Goal: Task Accomplishment & Management: Use online tool/utility

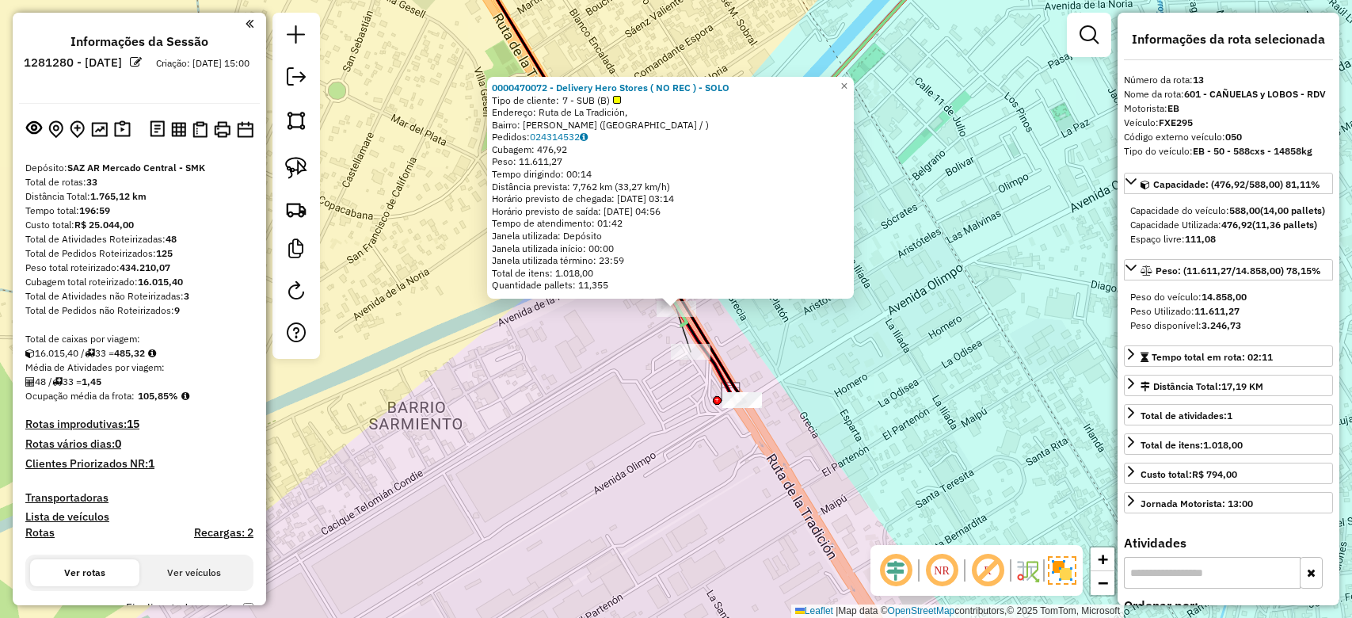
select select "**********"
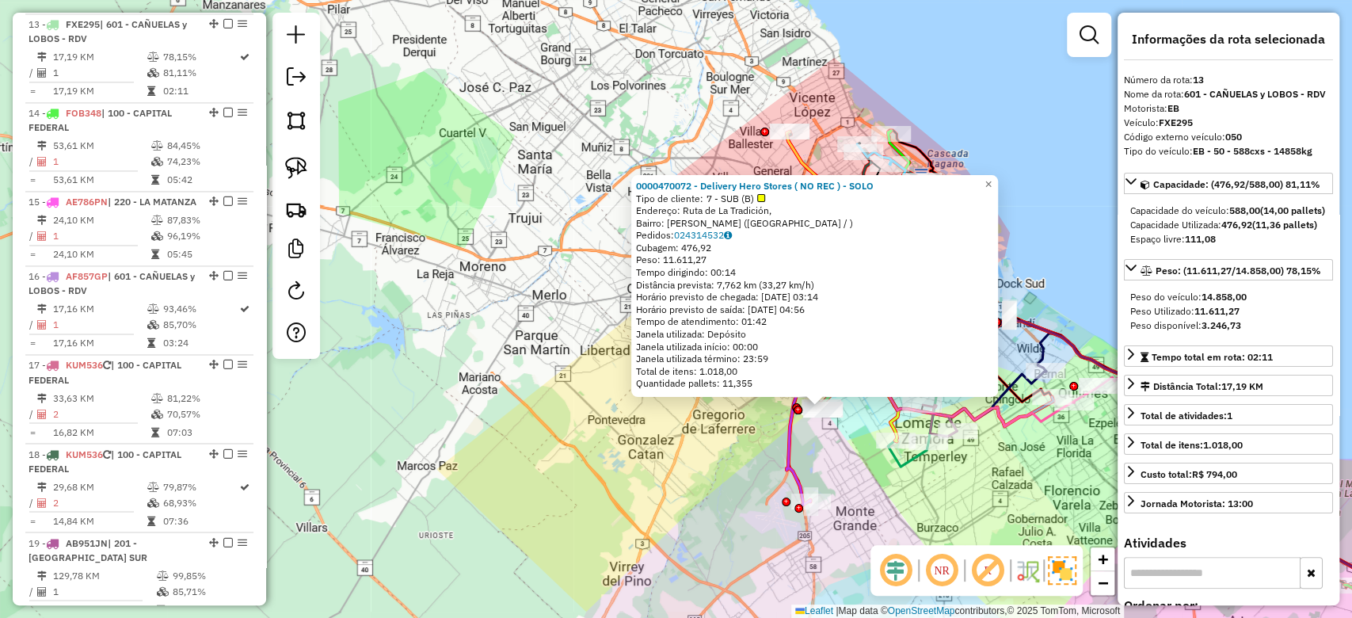
click at [722, 459] on div "0000470072 - Delivery Hero Stores ( NO REC ) - SOLO Tipo de cliente: 7 - SUB (B…" at bounding box center [676, 309] width 1352 height 618
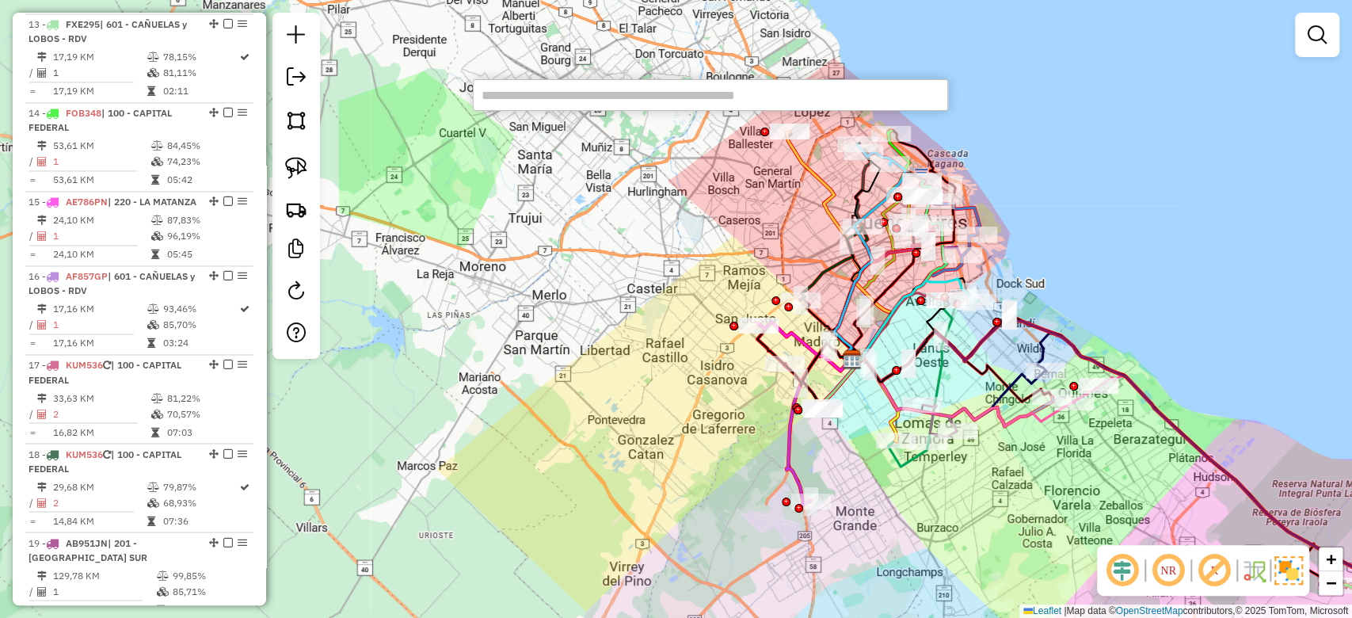
paste input "******"
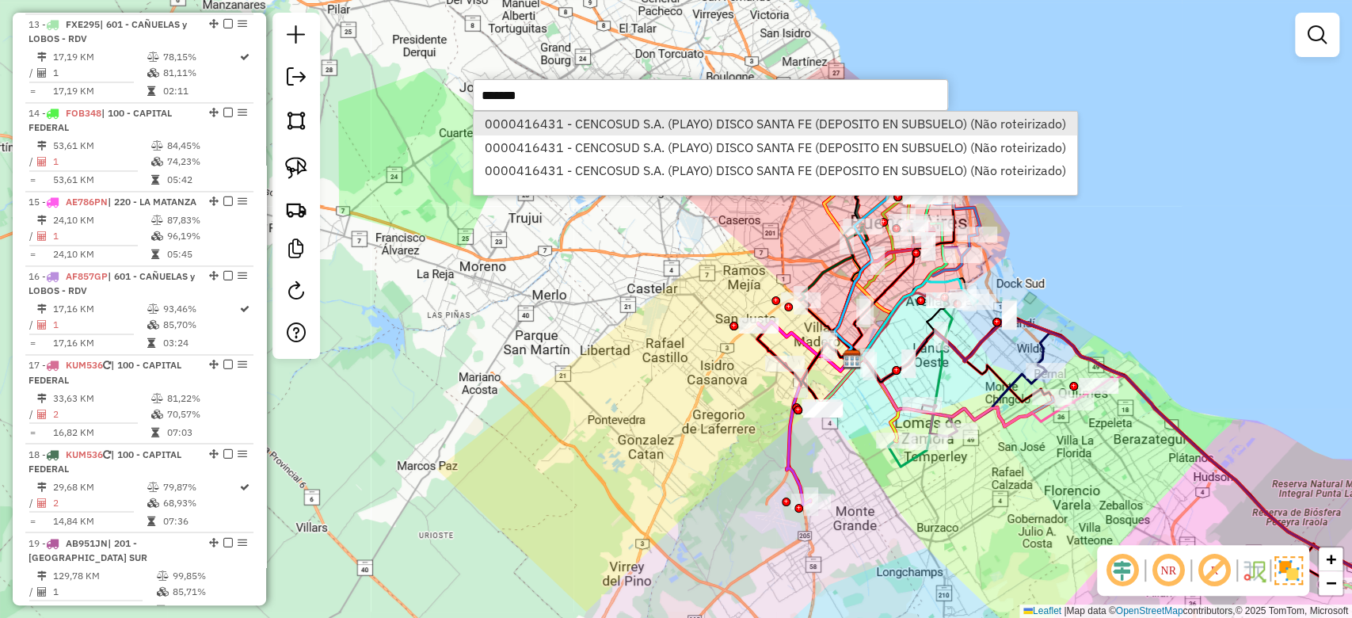
type input "******"
click at [647, 130] on li "0000416431 - CENCOSUD S.A. (PLAYO) DISCO SANTA FE (DEPOSITO EN SUBSUELO) (Não r…" at bounding box center [775, 124] width 603 height 24
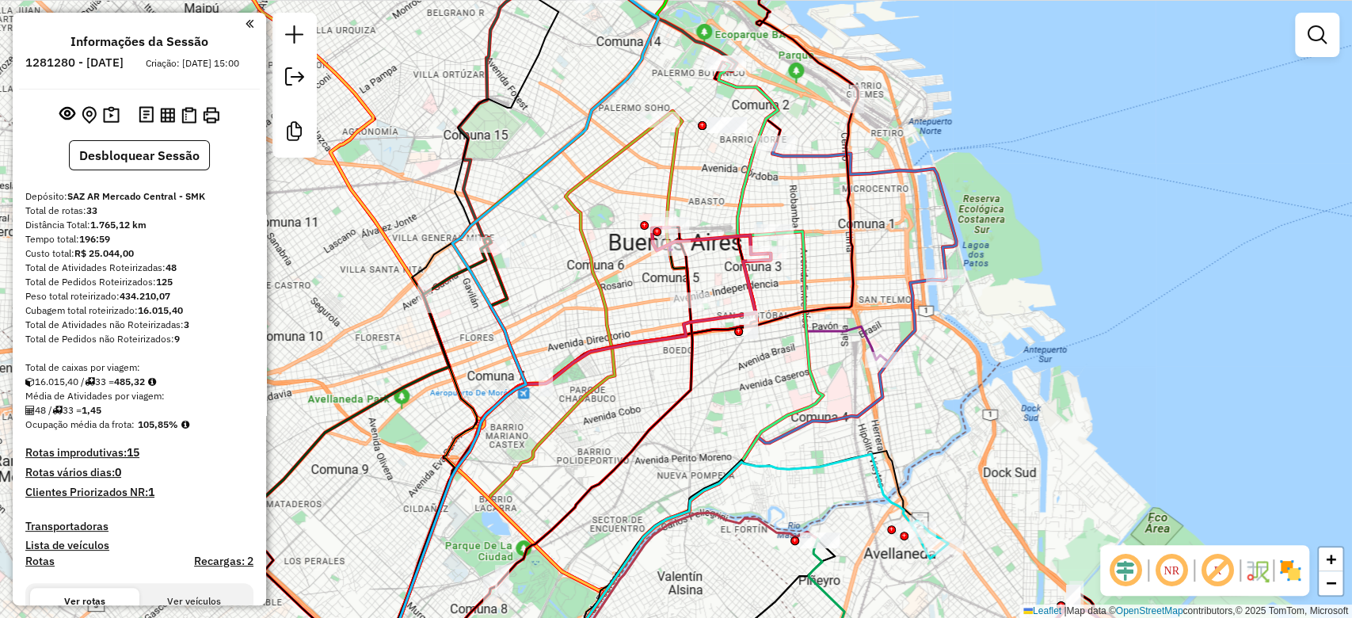
drag, startPoint x: 710, startPoint y: 160, endPoint x: 717, endPoint y: 277, distance: 117.4
click at [715, 272] on div "Janela de atendimento Grade de atendimento Capacidade Transportadoras Veículos …" at bounding box center [676, 309] width 1352 height 618
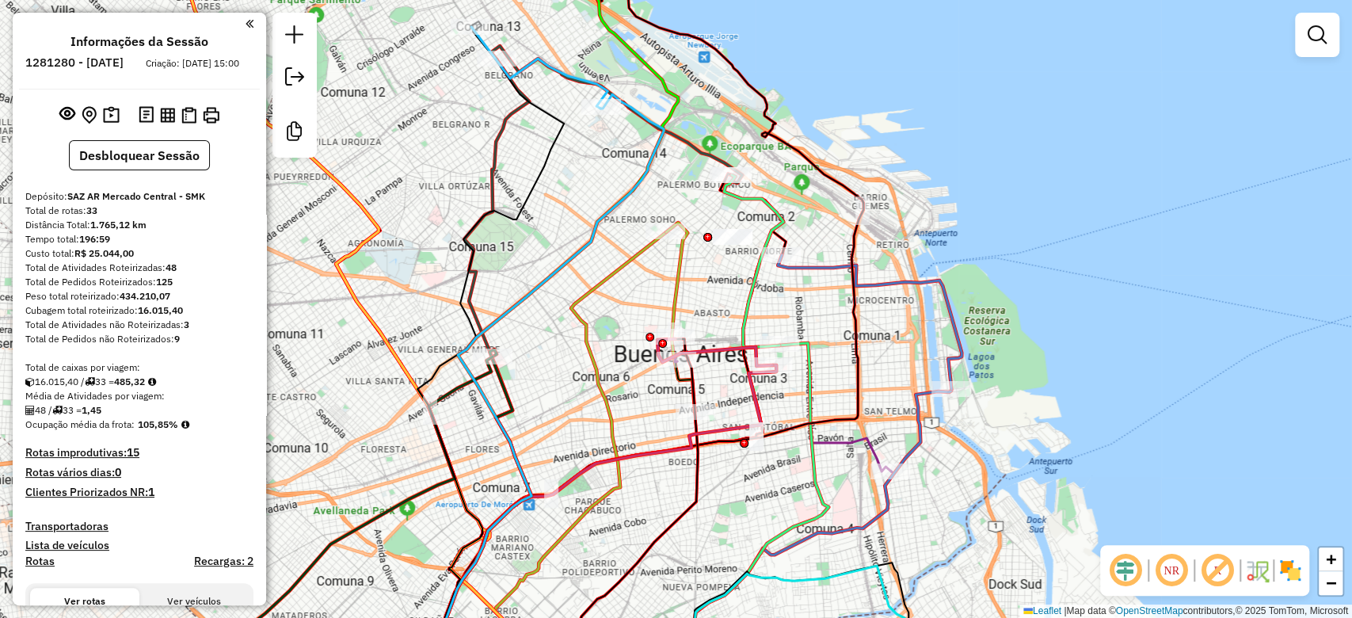
click at [1286, 566] on img at bounding box center [1290, 570] width 25 height 25
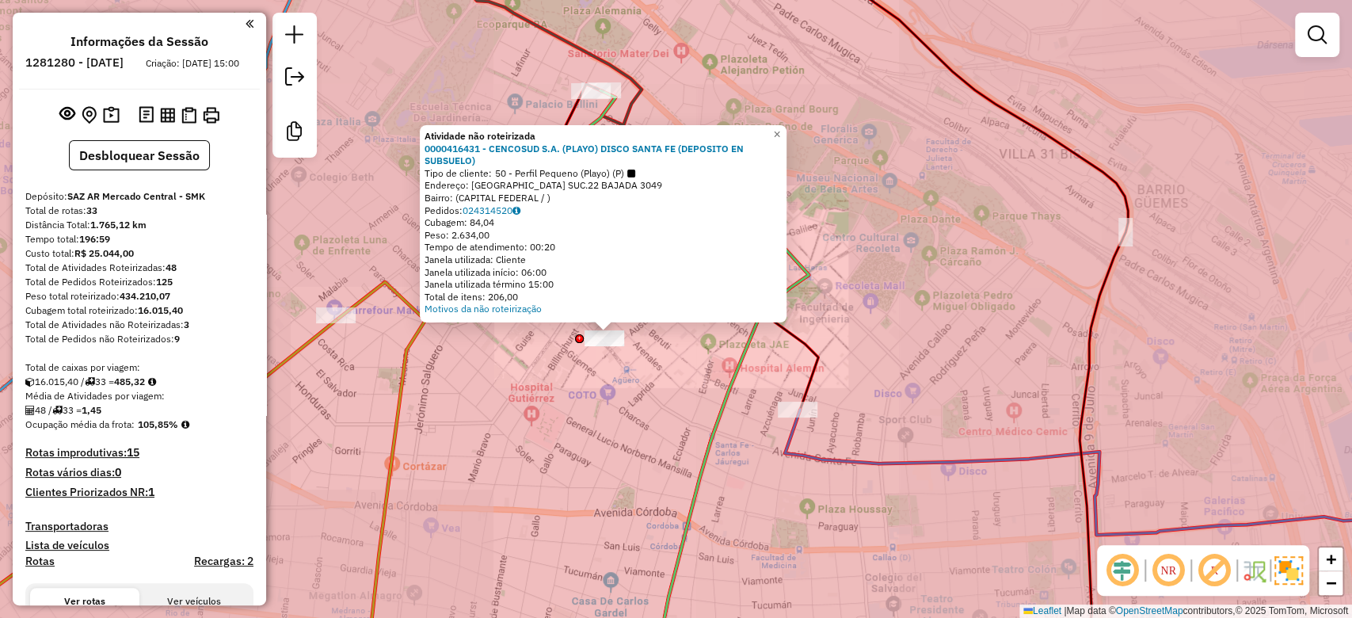
drag, startPoint x: 623, startPoint y: 401, endPoint x: 706, endPoint y: 401, distance: 82.4
click at [706, 401] on div "Atividade não roteirizada 0000416431 - CENCOSUD S.A. (PLAYO) DISCO SANTA FE (DE…" at bounding box center [676, 309] width 1352 height 618
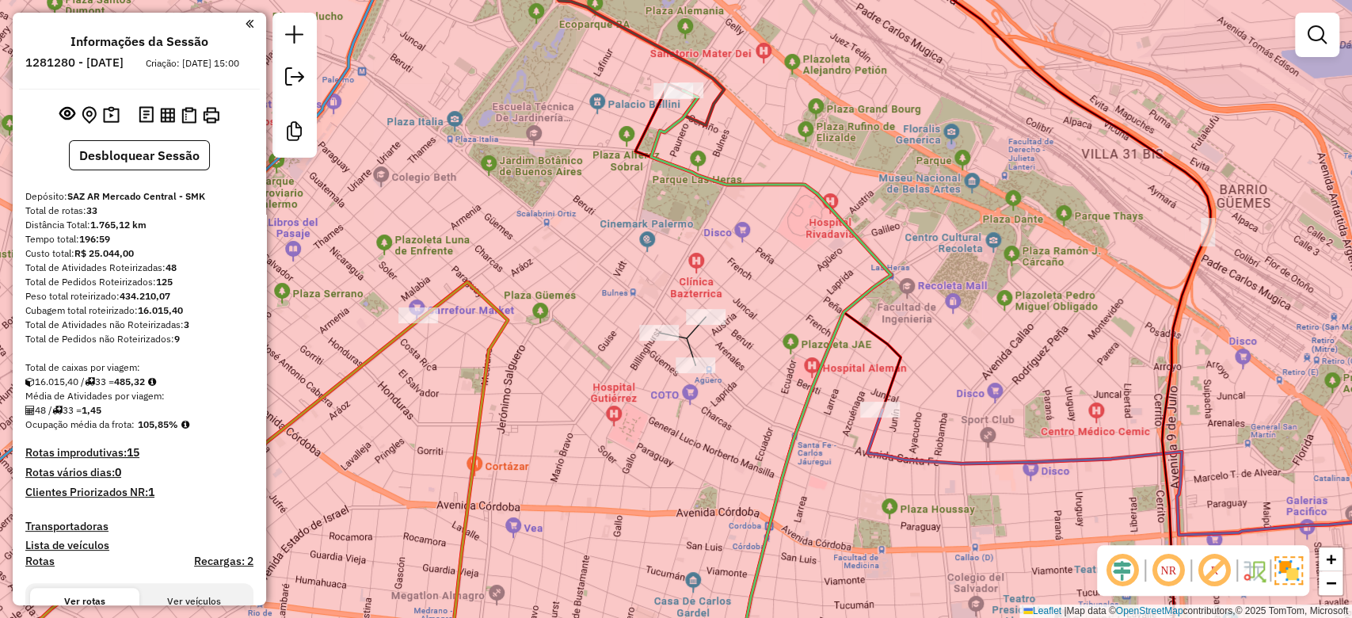
click at [707, 409] on div "Janela de atendimento Grade de atendimento Capacidade Transportadoras Veículos …" at bounding box center [676, 309] width 1352 height 618
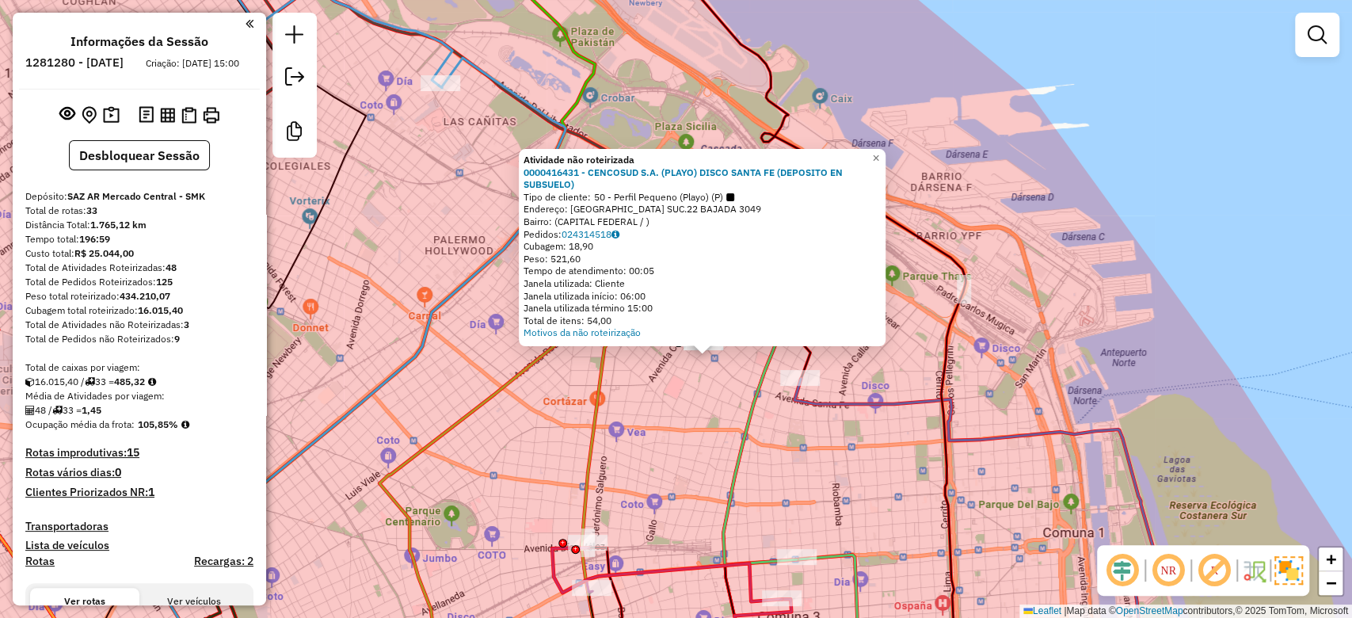
drag, startPoint x: 641, startPoint y: 409, endPoint x: 700, endPoint y: 409, distance: 59.4
click at [700, 409] on div "Atividade não roteirizada 0000416431 - CENCOSUD S.A. (PLAYO) DISCO SANTA FE (DE…" at bounding box center [676, 309] width 1352 height 618
click at [695, 402] on div "Atividade não roteirizada 0000416431 - CENCOSUD S.A. (PLAYO) DISCO SANTA FE (DE…" at bounding box center [676, 309] width 1352 height 618
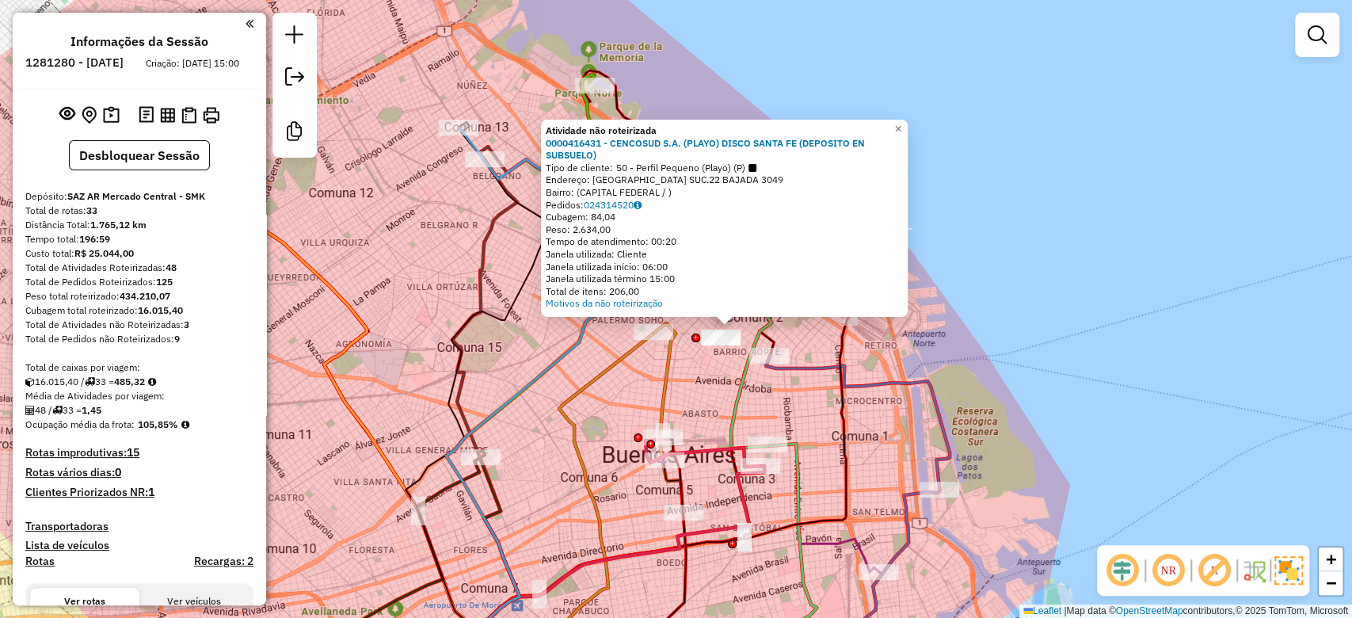
click at [698, 371] on div "Atividade não roteirizada 0000416431 - CENCOSUD S.A. (PLAYO) DISCO SANTA FE (DE…" at bounding box center [676, 309] width 1352 height 618
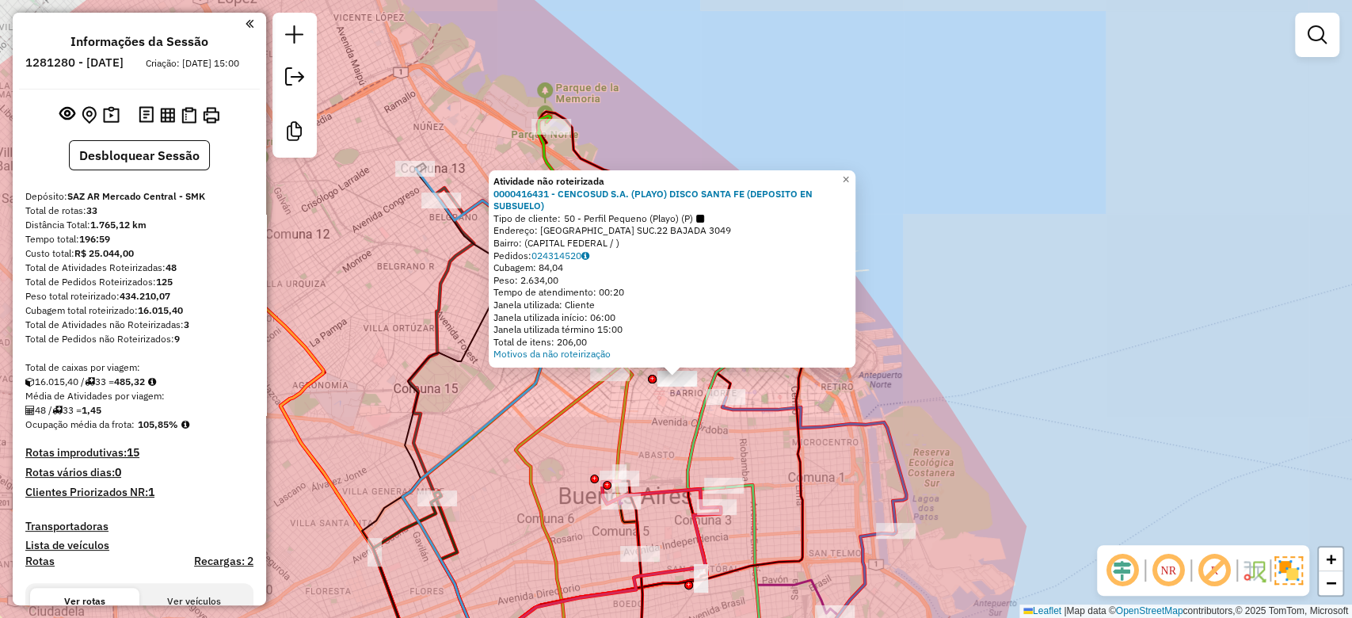
click at [599, 428] on div "Atividade não roteirizada 0000416431 - CENCOSUD S.A. (PLAYO) DISCO SANTA FE (DE…" at bounding box center [676, 309] width 1352 height 618
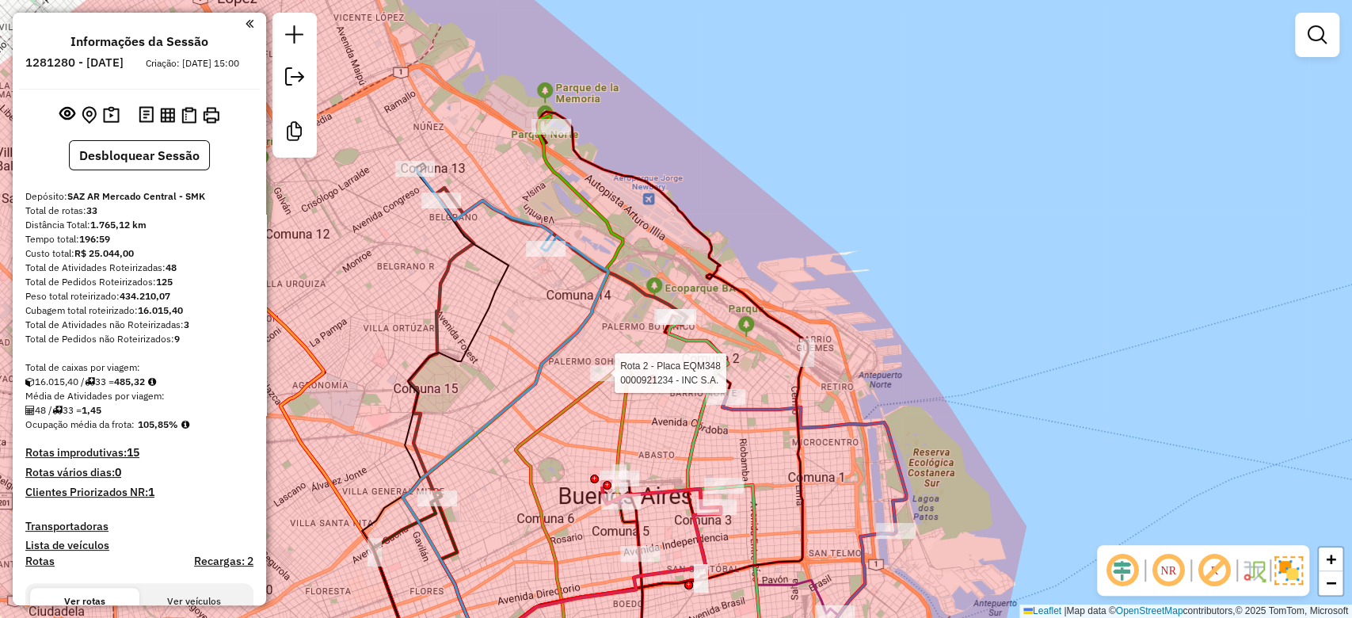
click at [615, 381] on div at bounding box center [610, 373] width 40 height 16
select select "**********"
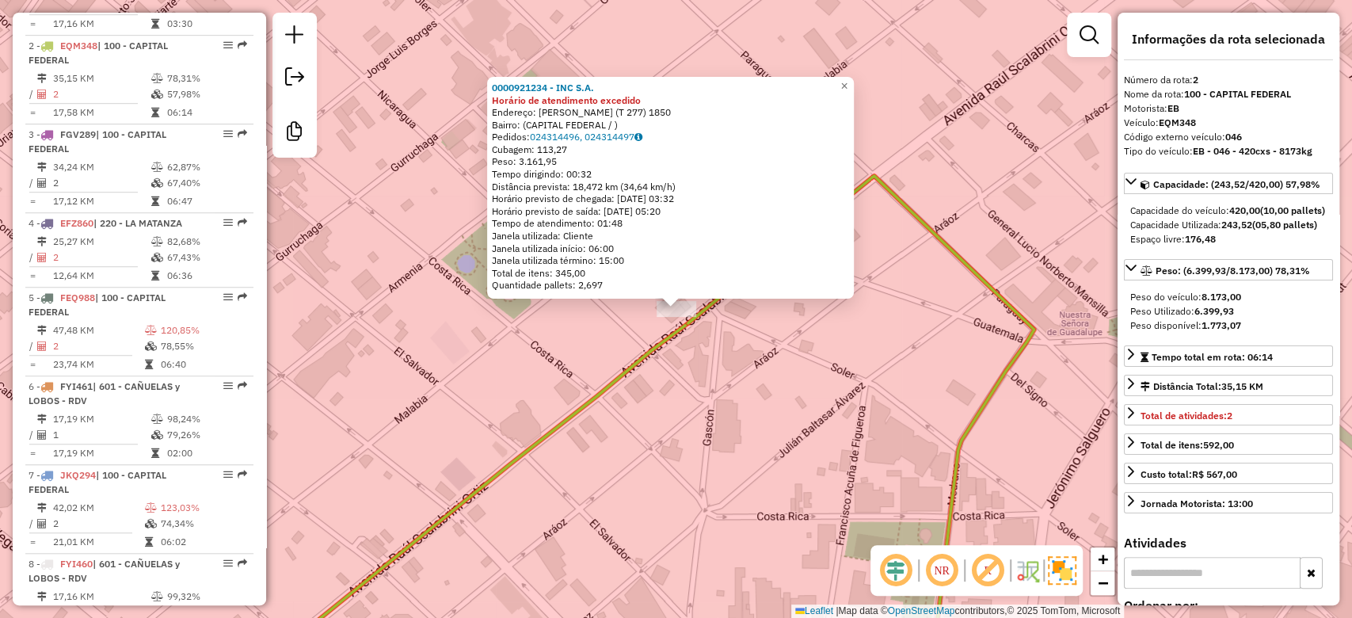
scroll to position [709, 0]
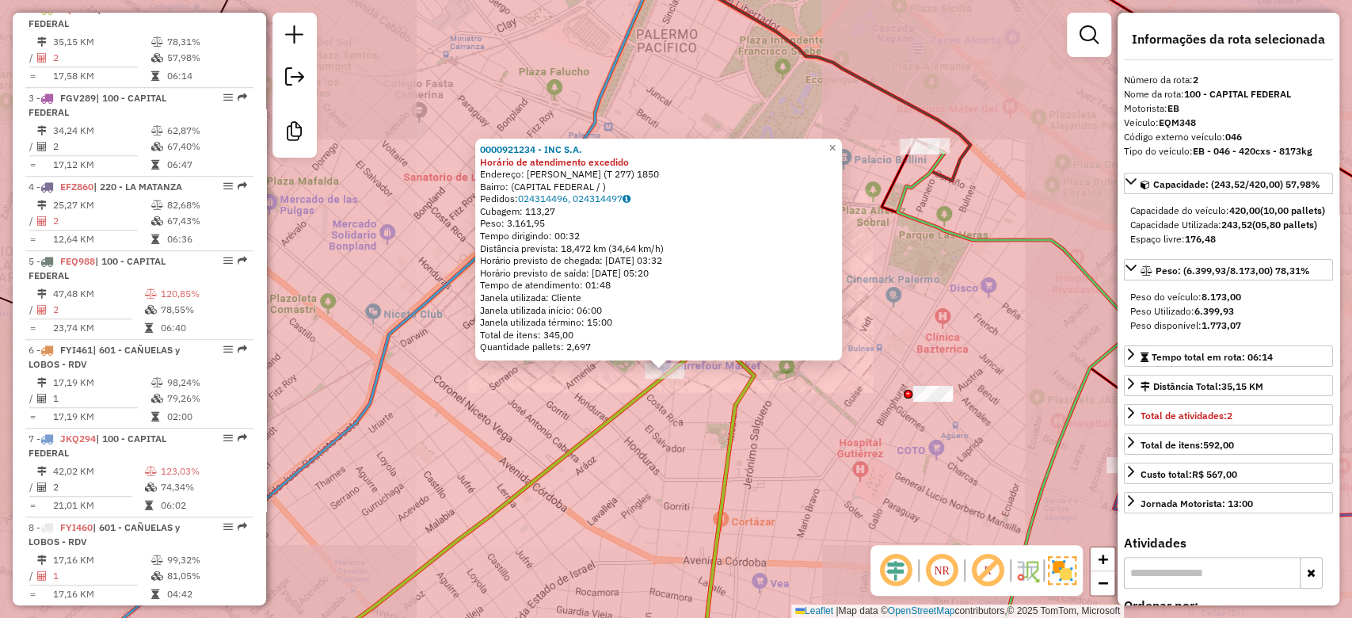
drag, startPoint x: 652, startPoint y: 419, endPoint x: 640, endPoint y: 369, distance: 51.3
click at [642, 371] on div "0000921234 - INC S.A. Horário de atendimento excedido Endereço: [PERSON_NAME] (…" at bounding box center [676, 309] width 1352 height 618
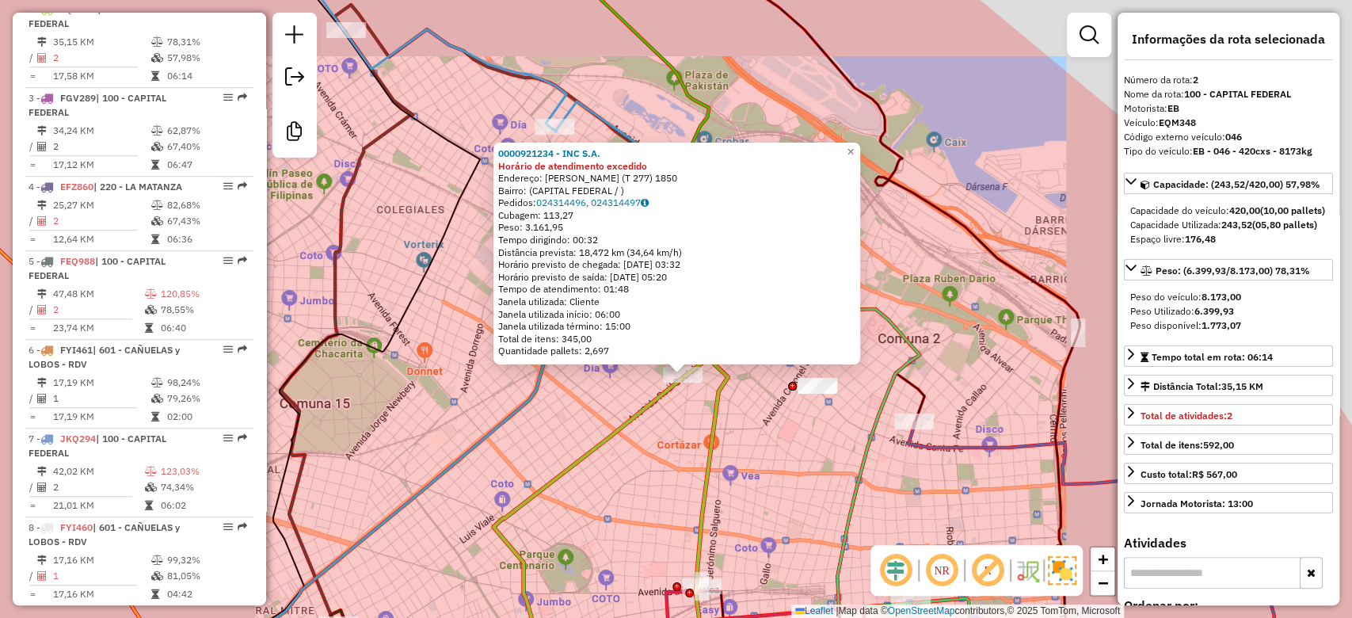
drag, startPoint x: 676, startPoint y: 417, endPoint x: 705, endPoint y: 429, distance: 30.9
click at [699, 431] on div "0000921234 - INC S.A. Horário de atendimento excedido Endereço: [PERSON_NAME] (…" at bounding box center [676, 309] width 1352 height 618
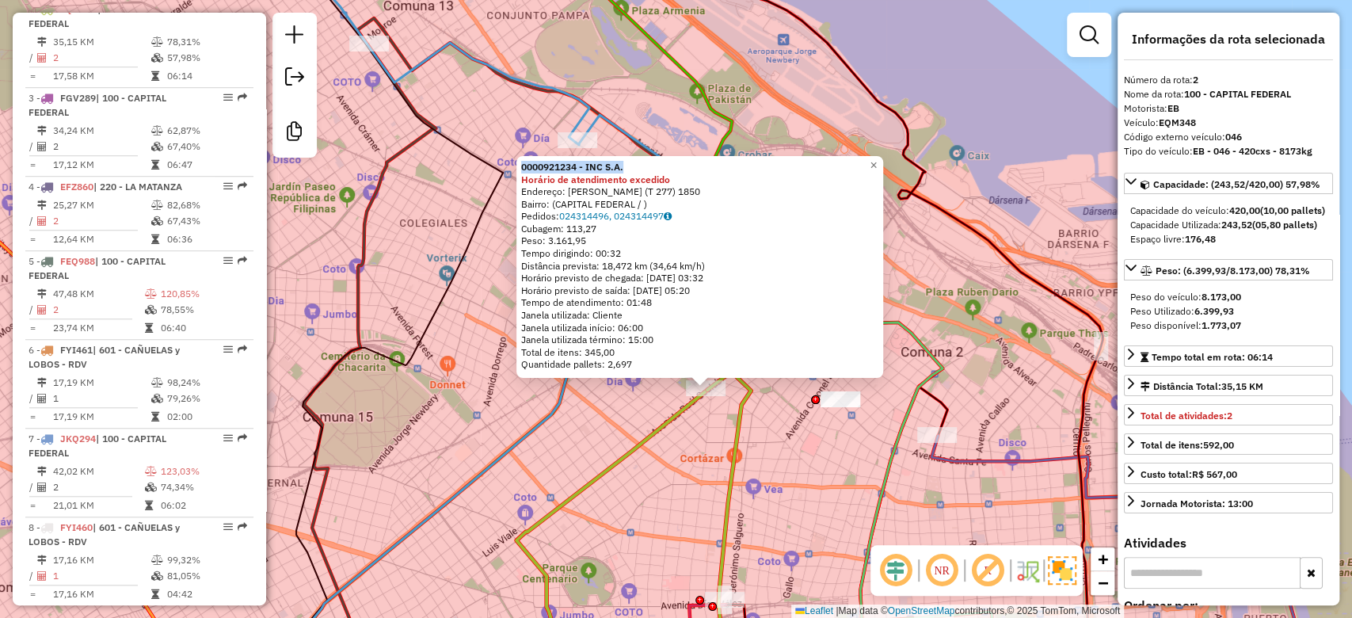
drag, startPoint x: 641, startPoint y: 169, endPoint x: 522, endPoint y: 169, distance: 118.8
click at [522, 169] on div "0000921234 - INC S.A. Horário de atendimento excedido Endereço: [PERSON_NAME] (…" at bounding box center [699, 267] width 367 height 222
copy strong "0000921234 - INC S.A."
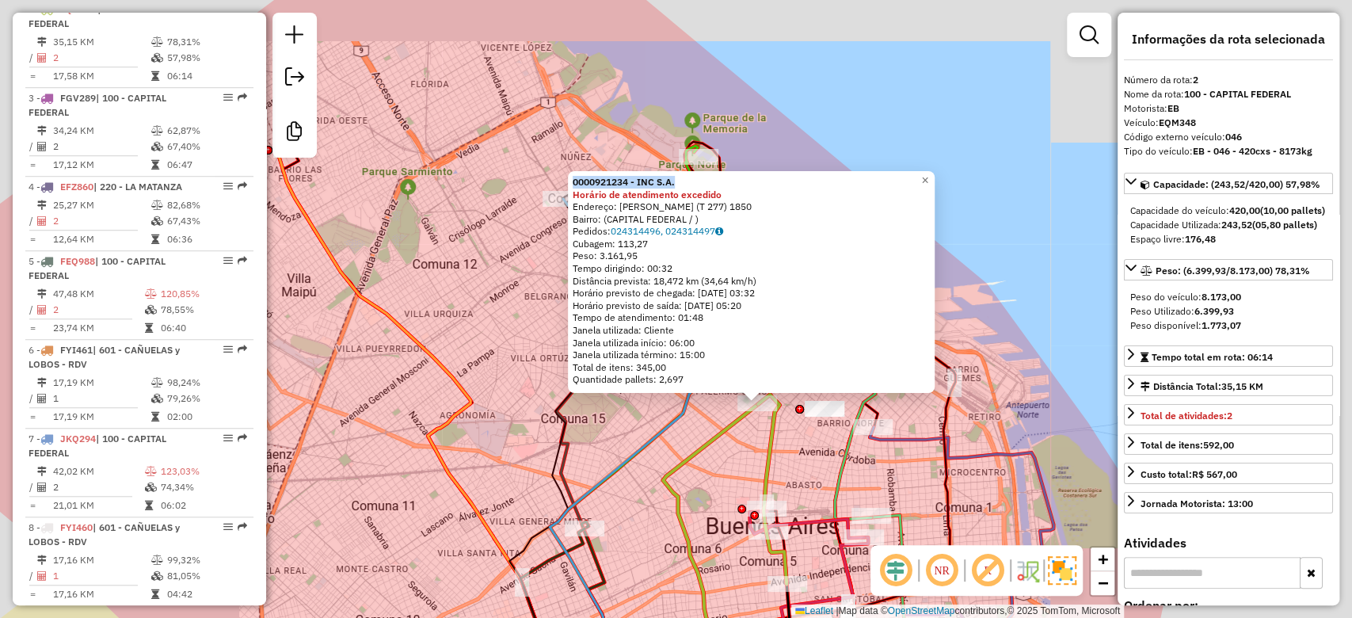
click at [703, 466] on div "0000921234 - INC S.A. Horário de atendimento excedido Endereço: [PERSON_NAME] (…" at bounding box center [676, 309] width 1352 height 618
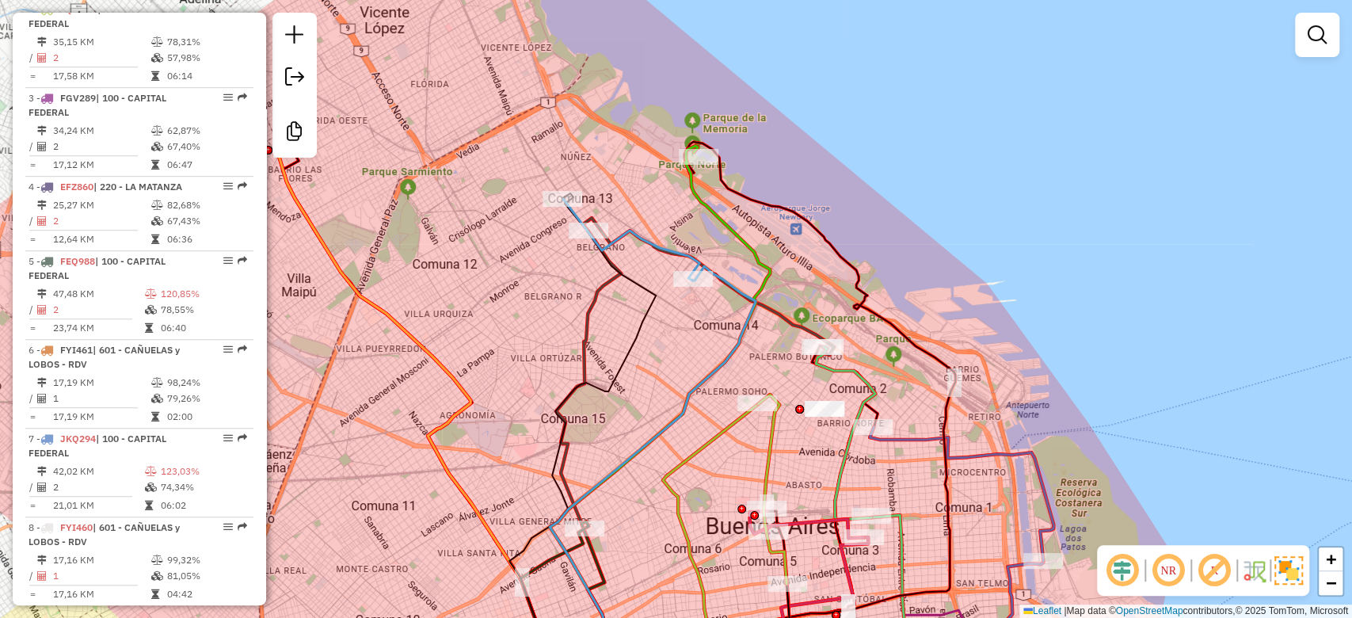
drag, startPoint x: 721, startPoint y: 451, endPoint x: 713, endPoint y: 420, distance: 31.9
click at [715, 423] on div "Janela de atendimento Grade de atendimento Capacidade Transportadoras Veículos …" at bounding box center [676, 309] width 1352 height 618
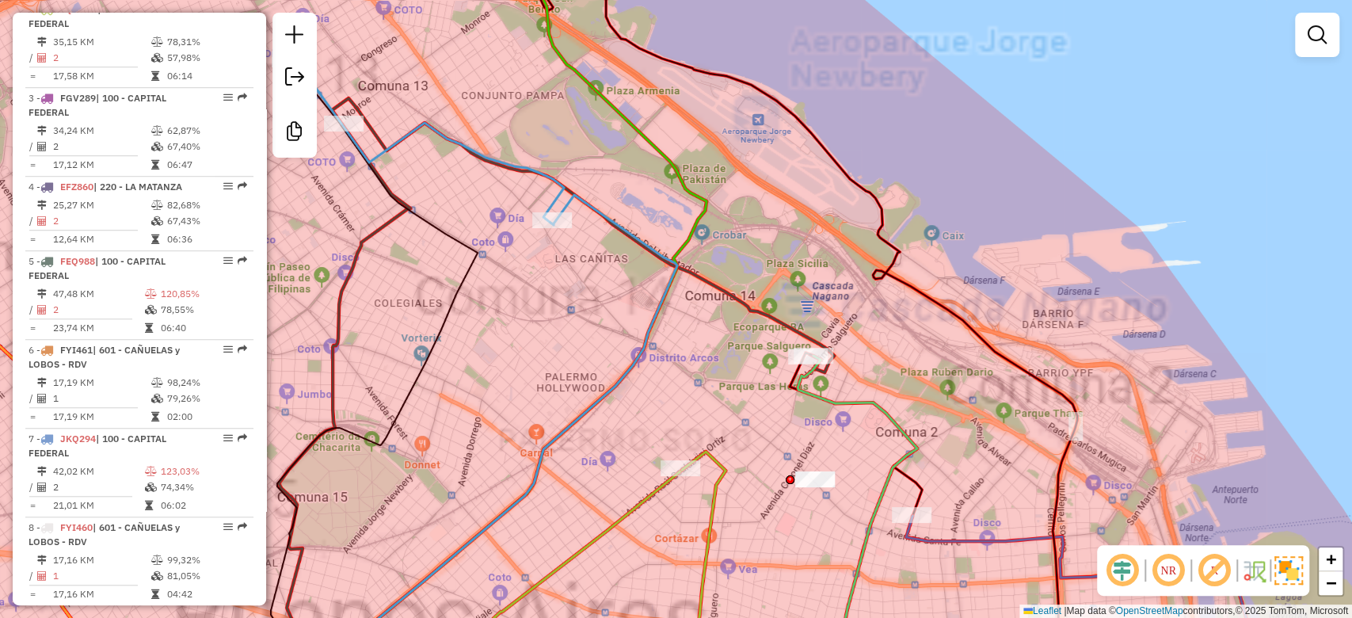
drag, startPoint x: 741, startPoint y: 243, endPoint x: 704, endPoint y: 210, distance: 49.9
click at [741, 242] on div "Janela de atendimento Grade de atendimento Capacidade Transportadoras Veículos …" at bounding box center [676, 309] width 1352 height 618
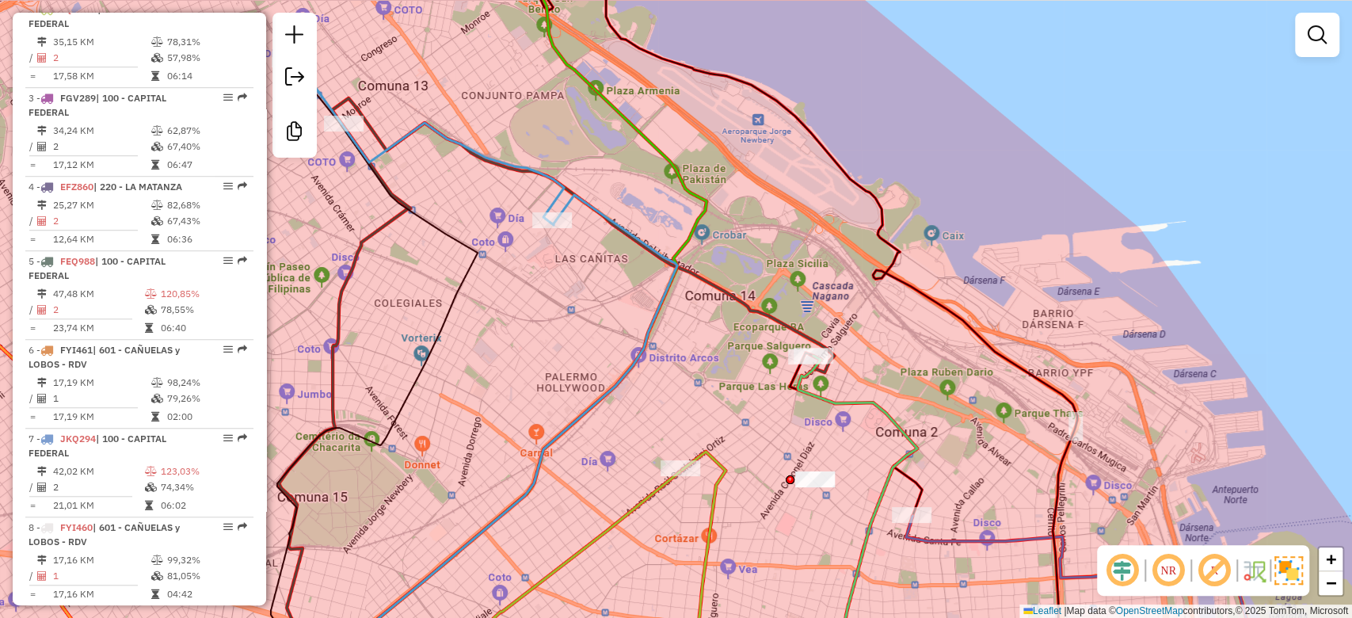
click at [699, 200] on icon at bounding box center [504, 316] width 403 height 726
select select "**********"
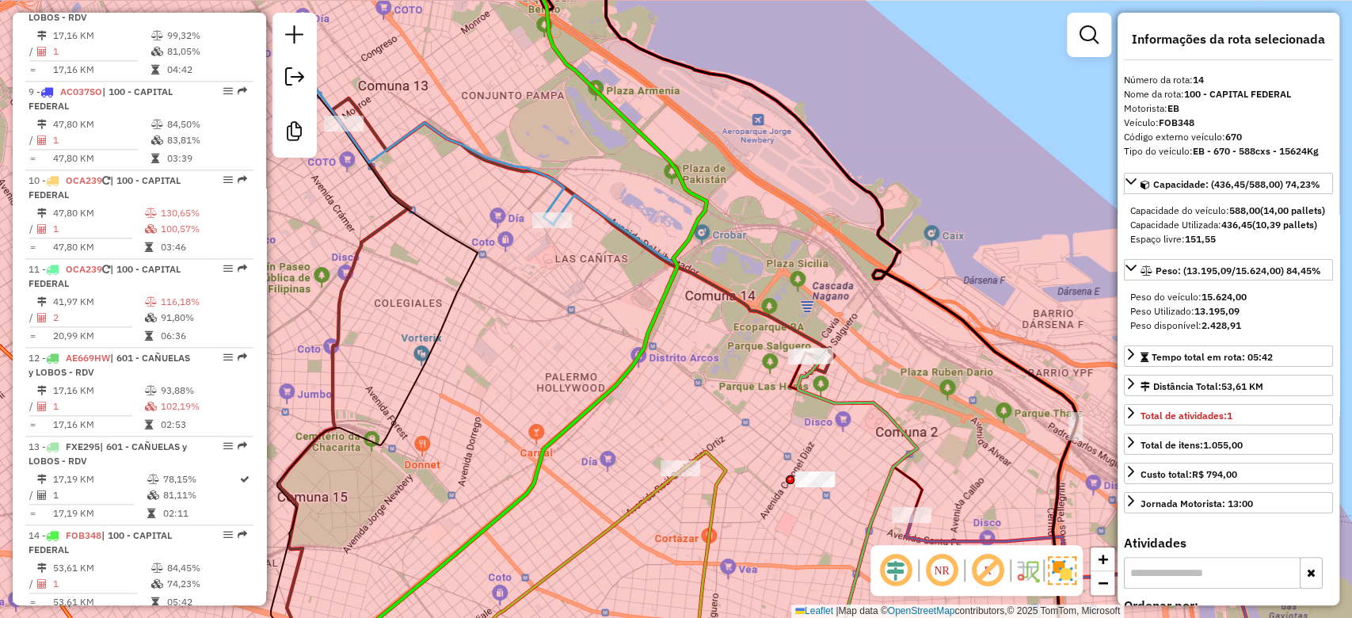
scroll to position [1758, 0]
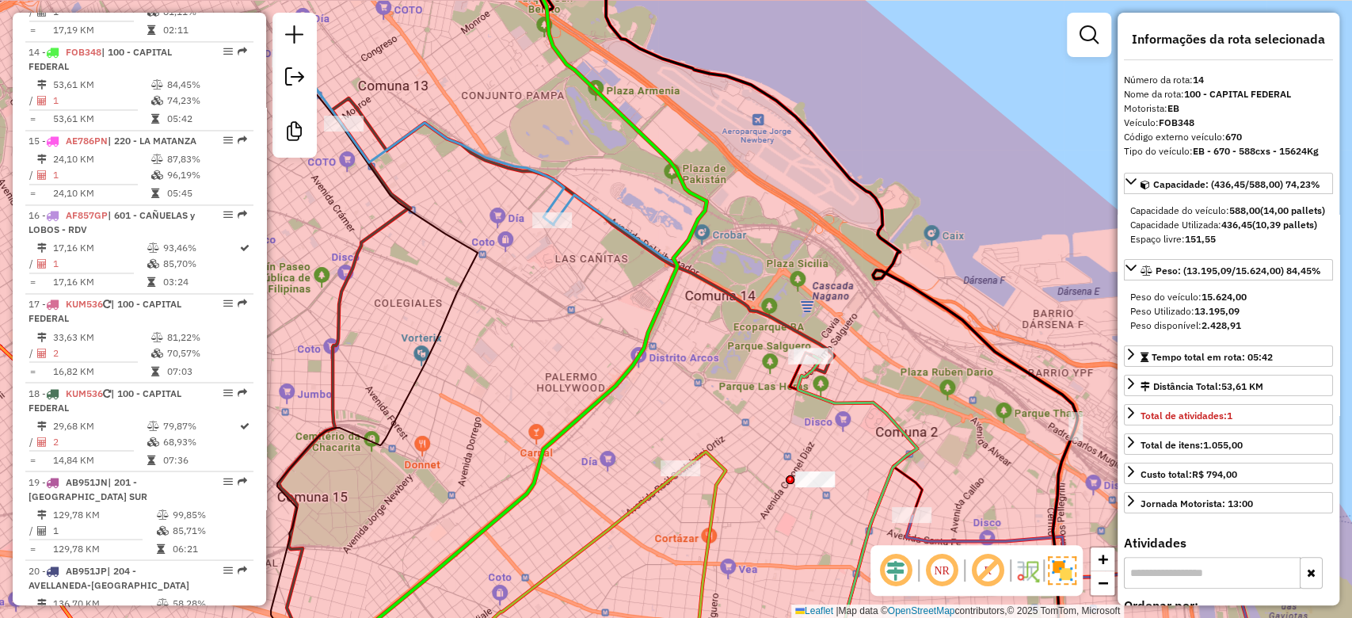
drag, startPoint x: 718, startPoint y: 239, endPoint x: 745, endPoint y: 218, distance: 34.4
click at [742, 219] on div "Janela de atendimento Grade de atendimento Capacidade Transportadoras Veículos …" at bounding box center [676, 309] width 1352 height 618
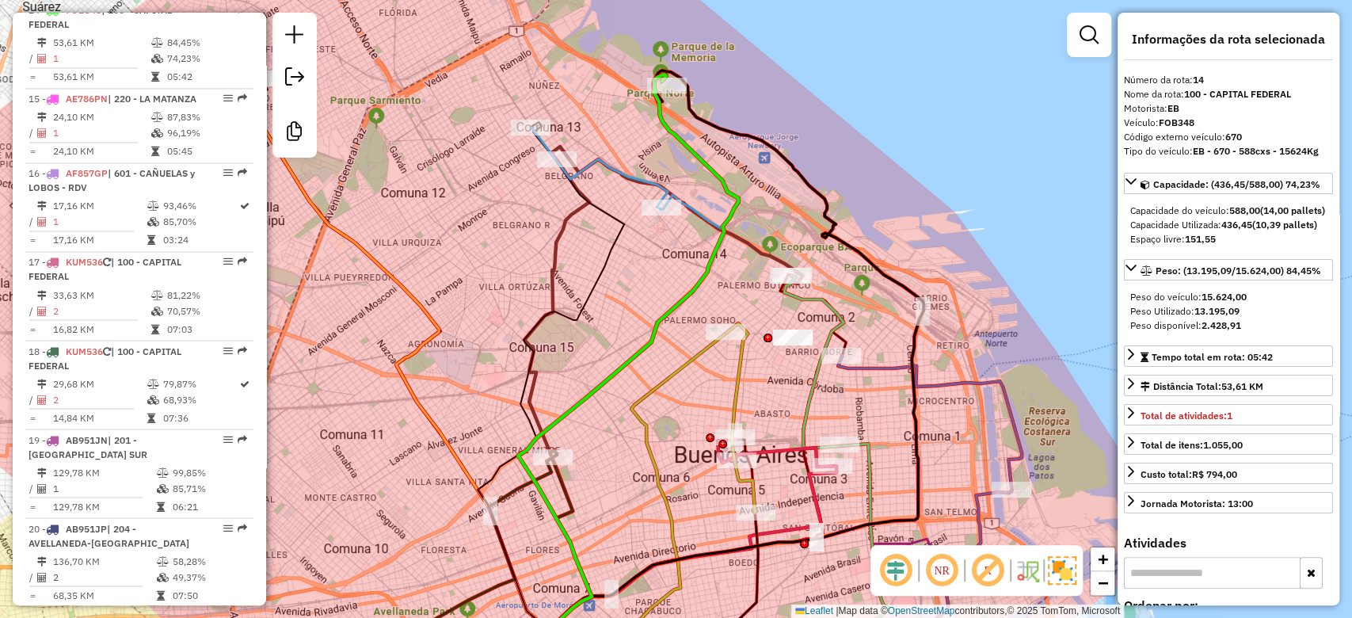
click at [784, 353] on div "Janela de atendimento Grade de atendimento Capacidade Transportadoras Veículos …" at bounding box center [676, 309] width 1352 height 618
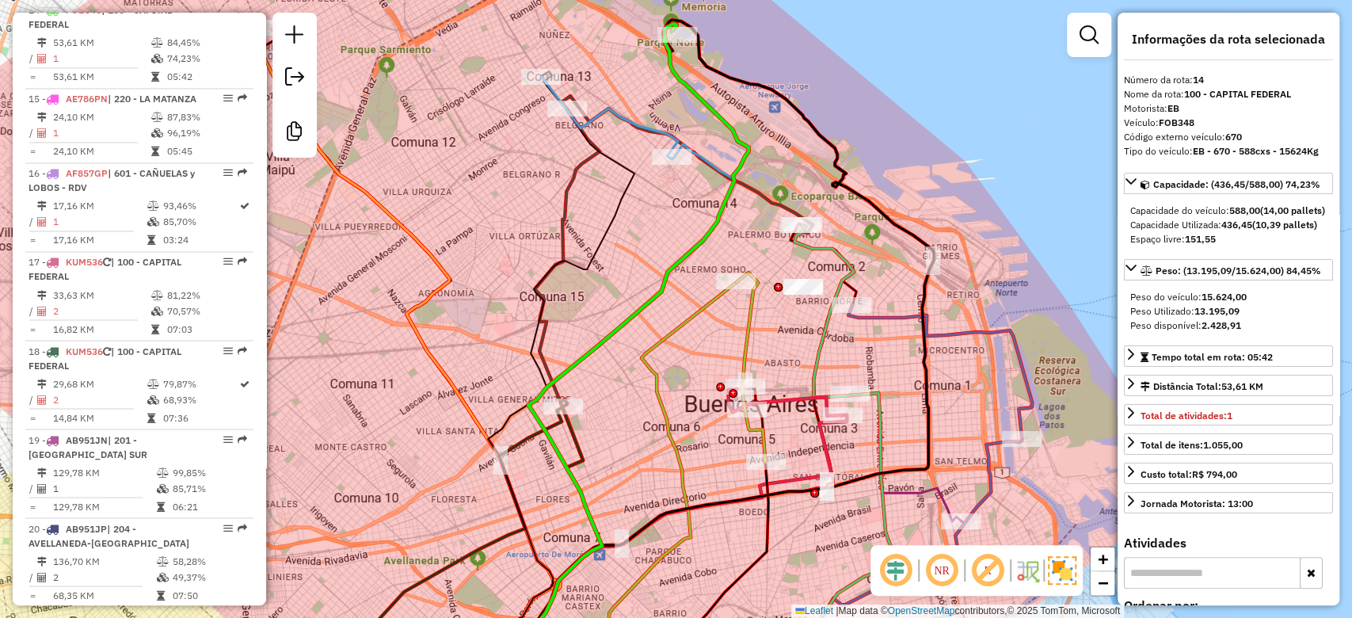
click at [741, 329] on icon at bounding box center [751, 366] width 29 height 189
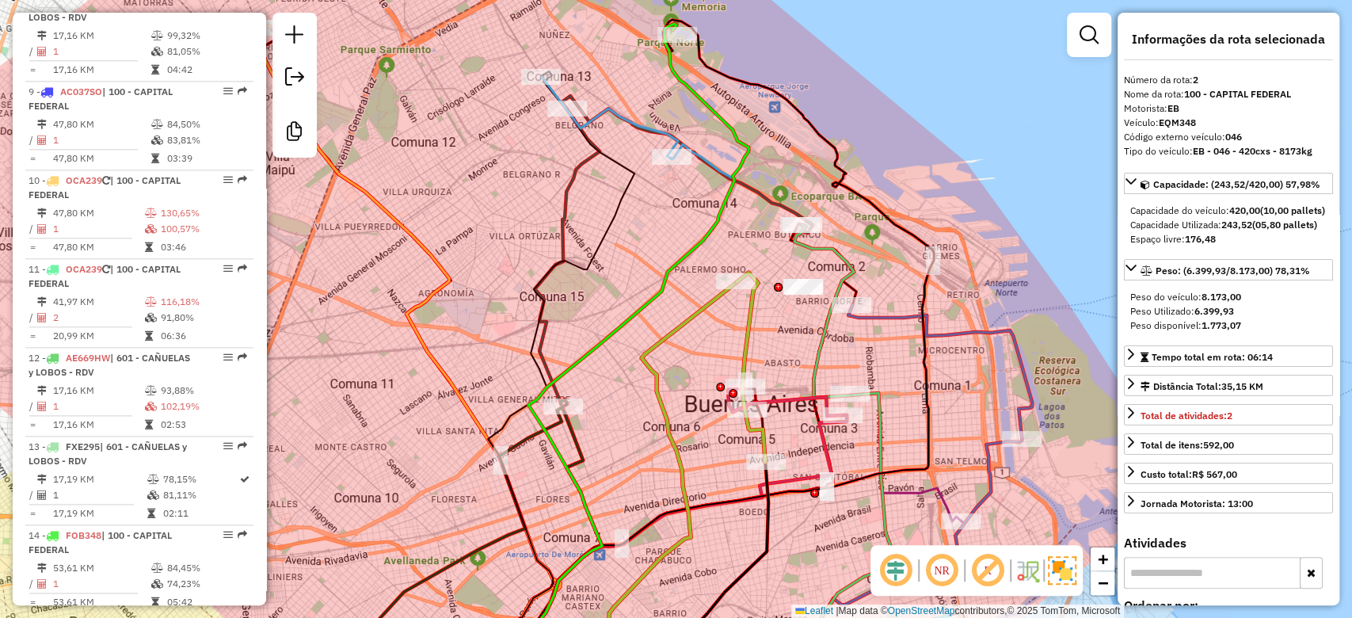
scroll to position [709, 0]
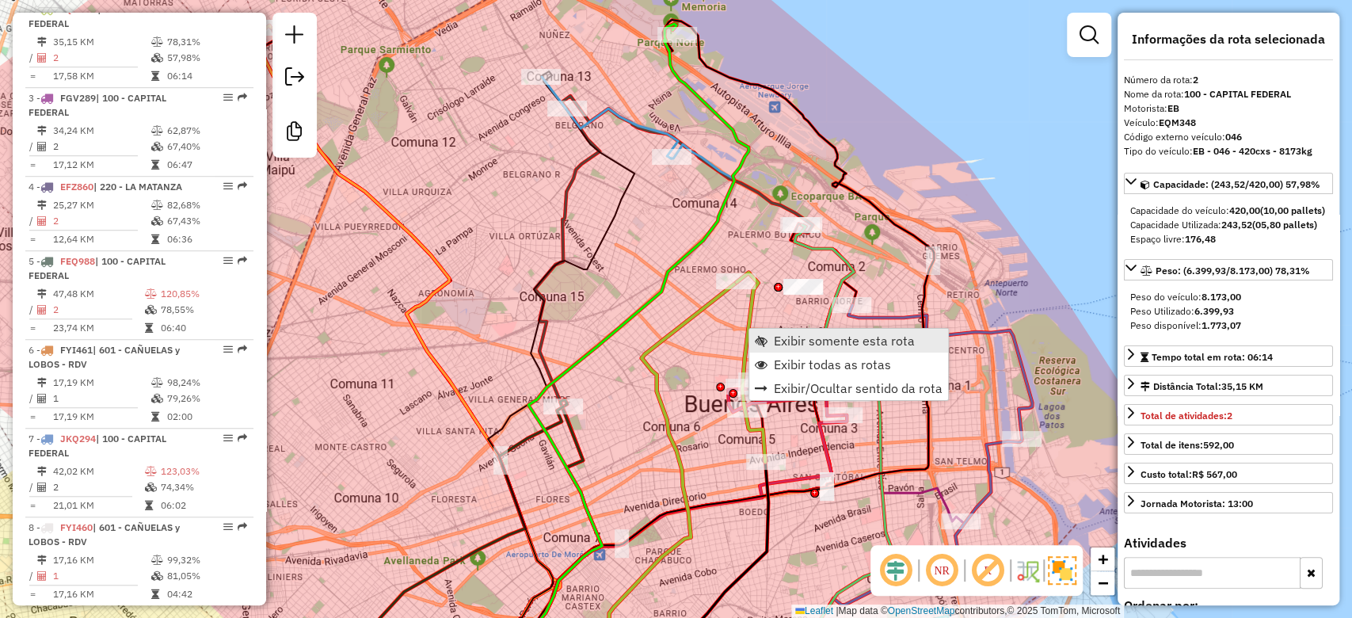
click at [809, 342] on span "Exibir somente esta rota" at bounding box center [844, 340] width 141 height 13
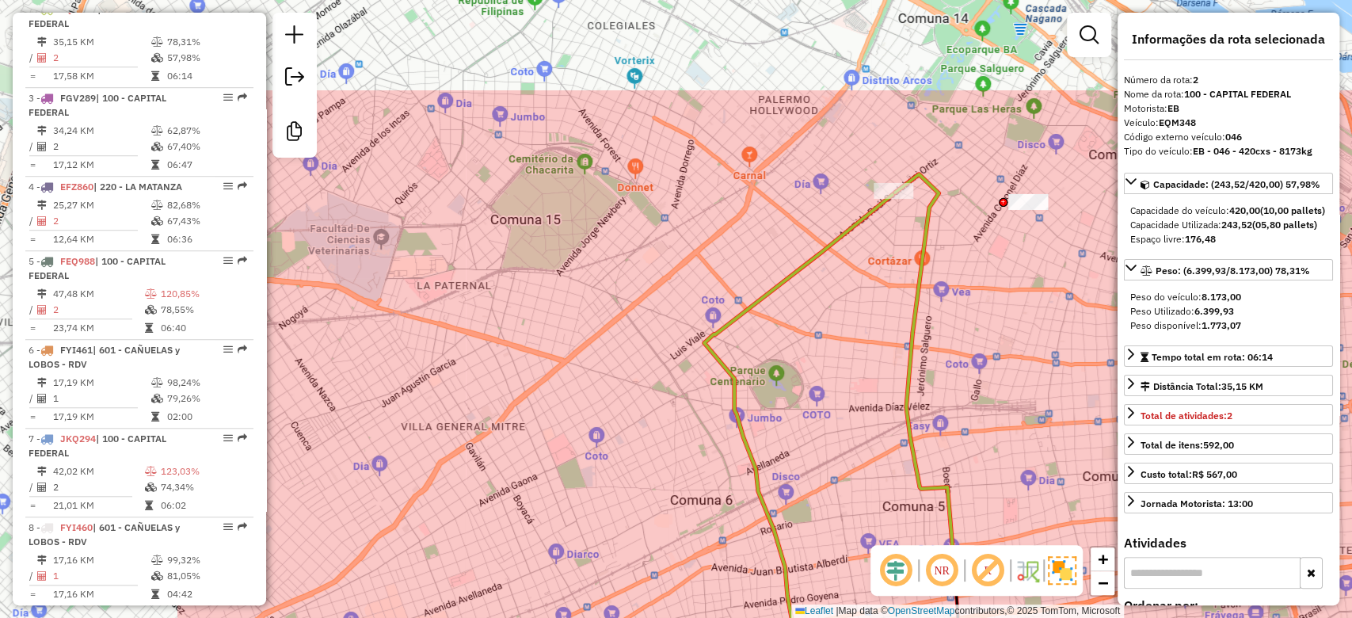
drag, startPoint x: 761, startPoint y: 250, endPoint x: 1068, endPoint y: 379, distance: 332.6
click at [1068, 379] on div "Janela de atendimento Grade de atendimento Capacidade Transportadoras Veículos …" at bounding box center [676, 309] width 1352 height 618
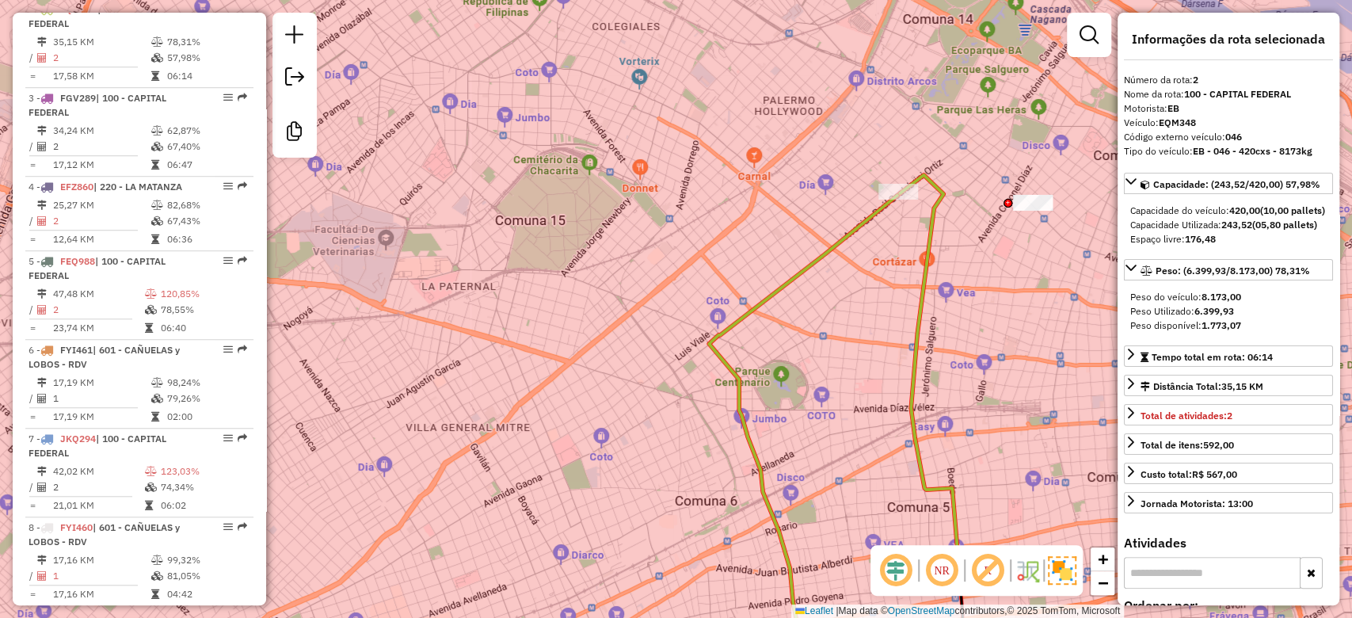
click at [1014, 314] on div "Janela de atendimento Grade de atendimento Capacidade Transportadoras Veículos …" at bounding box center [676, 309] width 1352 height 618
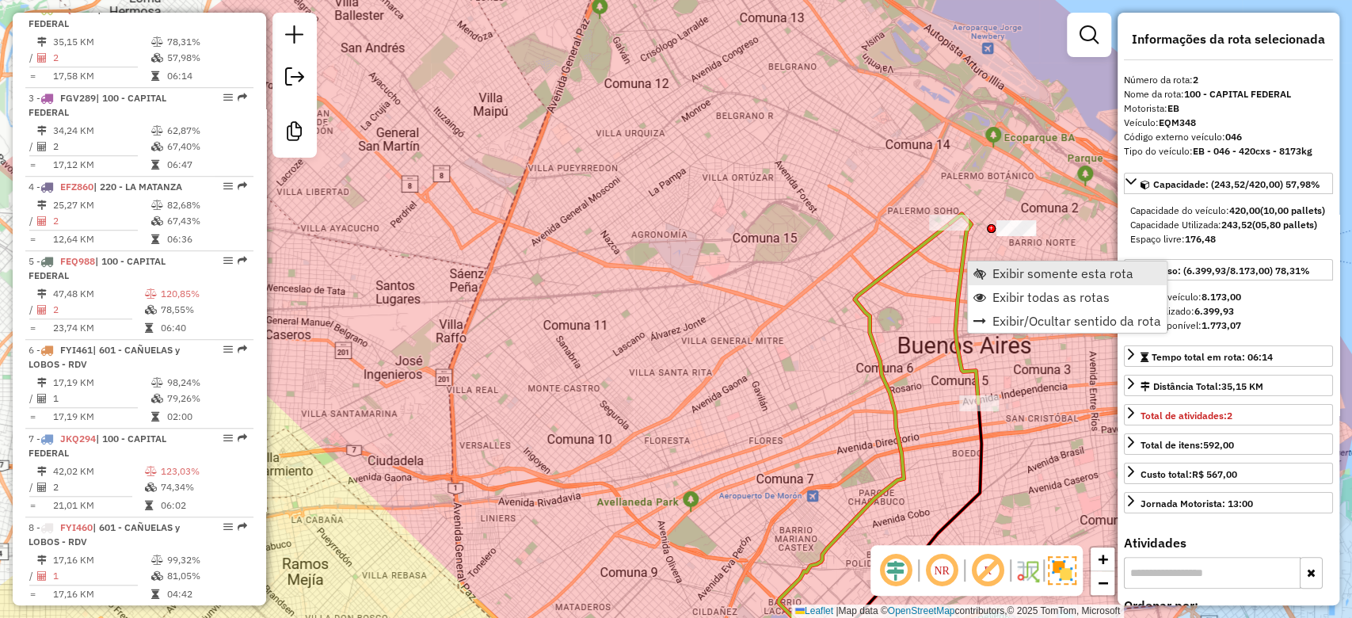
click at [1019, 267] on span "Exibir somente esta rota" at bounding box center [1062, 273] width 141 height 13
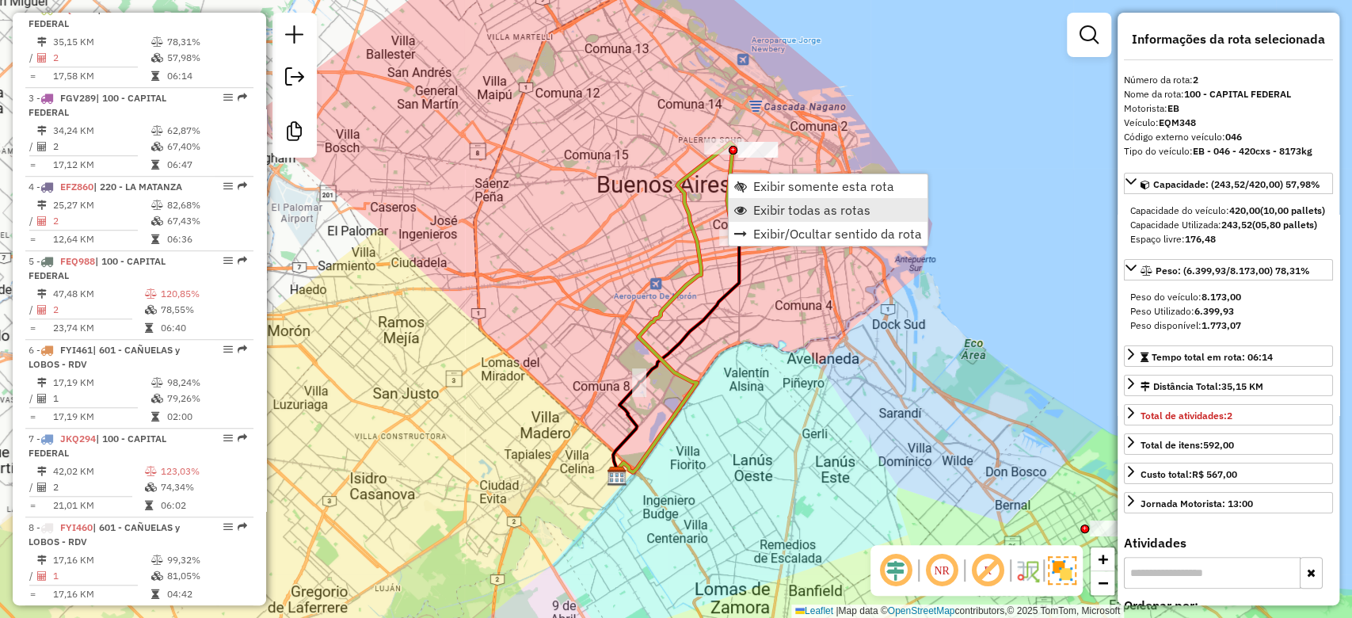
click at [817, 210] on span "Exibir todas as rotas" at bounding box center [811, 210] width 117 height 13
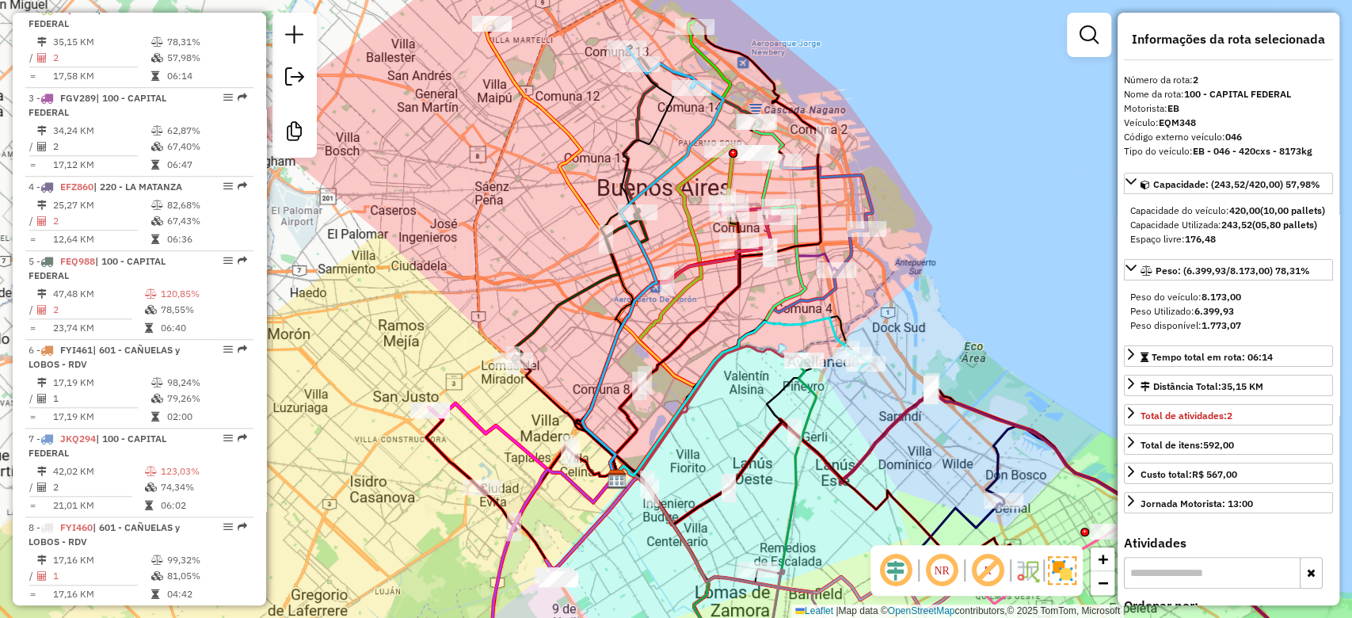
drag, startPoint x: 684, startPoint y: 208, endPoint x: 771, endPoint y: 389, distance: 200.5
click at [725, 404] on icon at bounding box center [670, 314] width 110 height 328
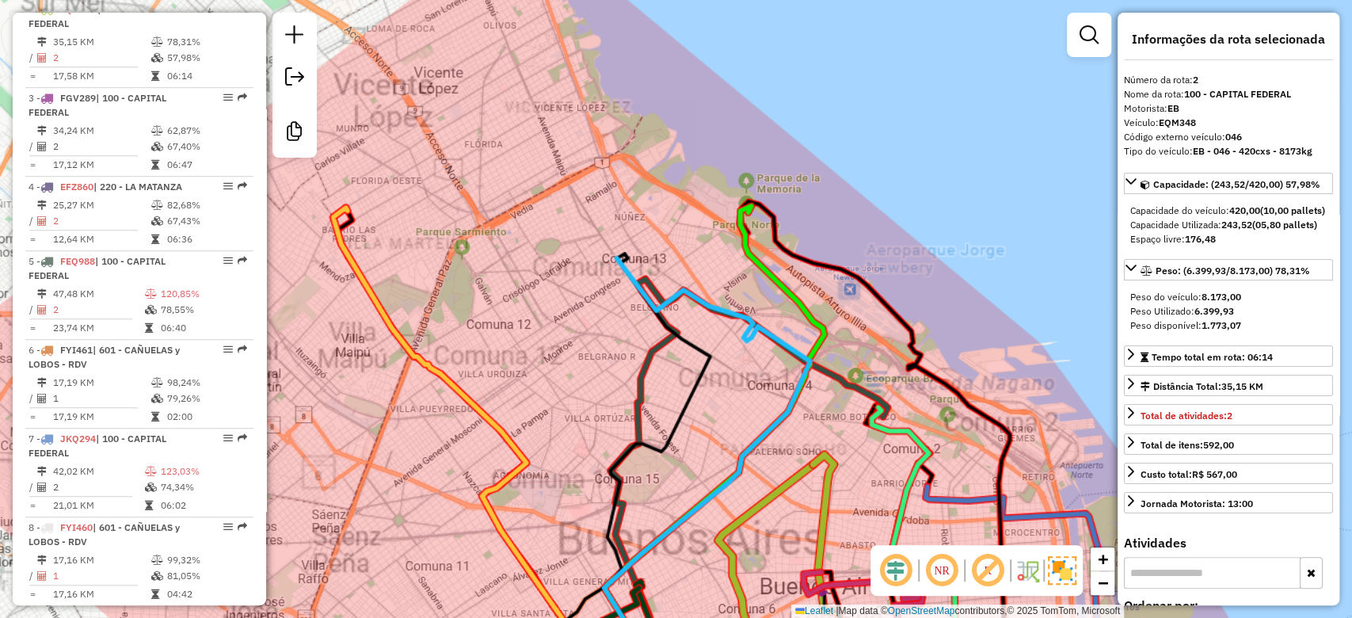
click at [777, 265] on div "Janela de atendimento Grade de atendimento Capacidade Transportadoras Veículos …" at bounding box center [676, 309] width 1352 height 618
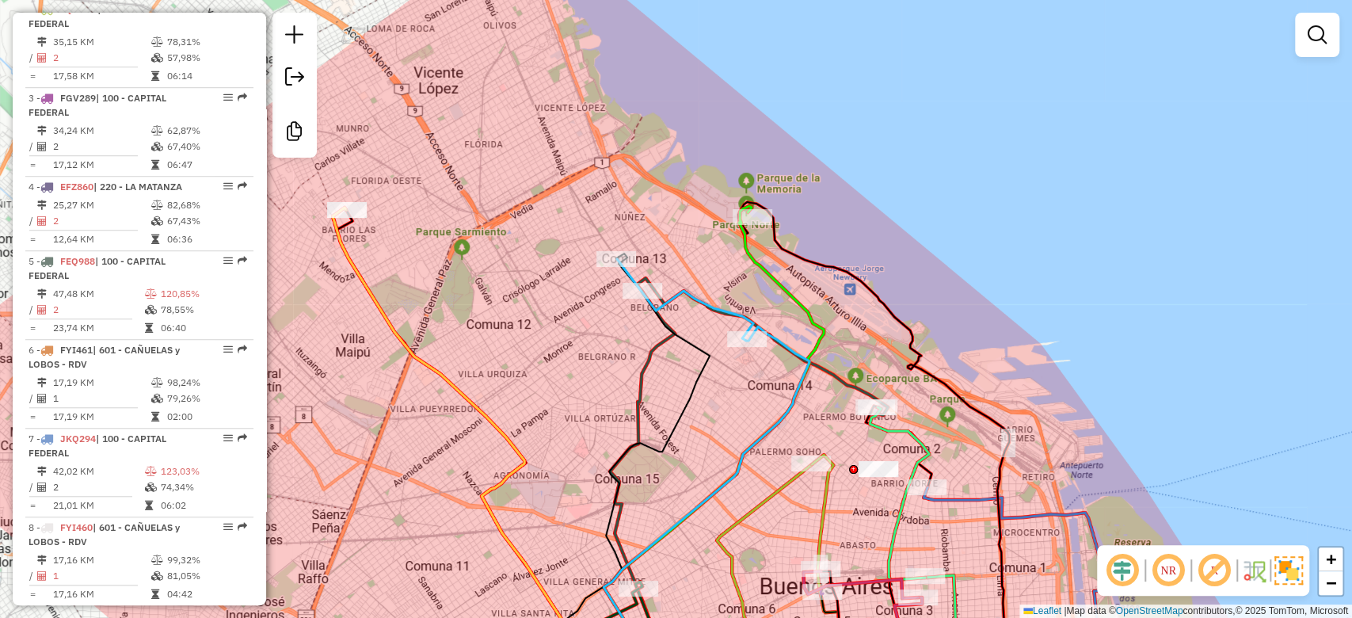
select select "**********"
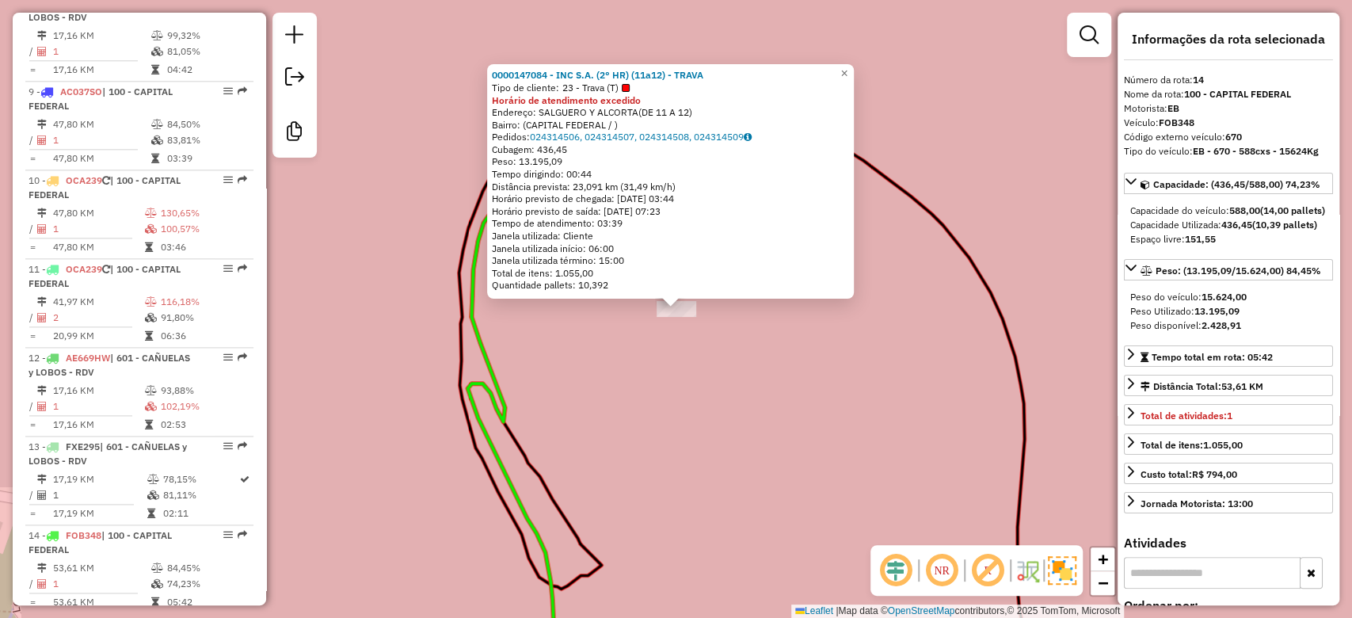
scroll to position [1758, 0]
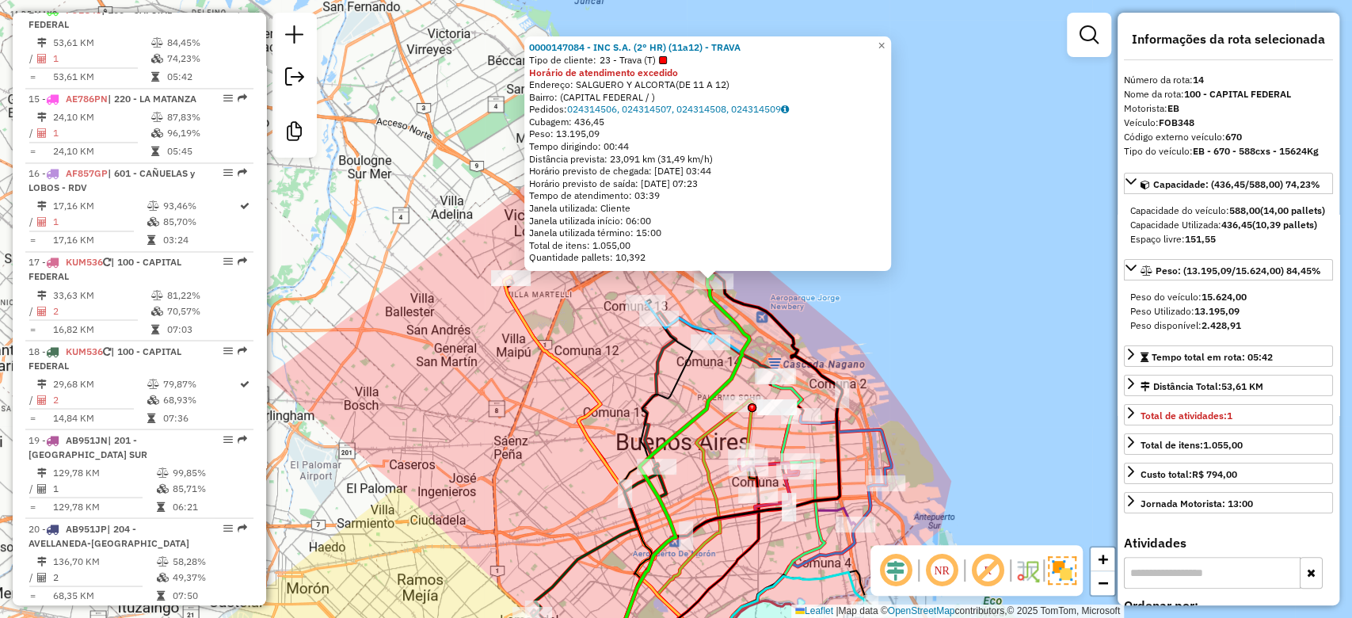
drag, startPoint x: 763, startPoint y: 353, endPoint x: 740, endPoint y: 285, distance: 71.9
click at [740, 286] on icon at bounding box center [683, 458] width 131 height 364
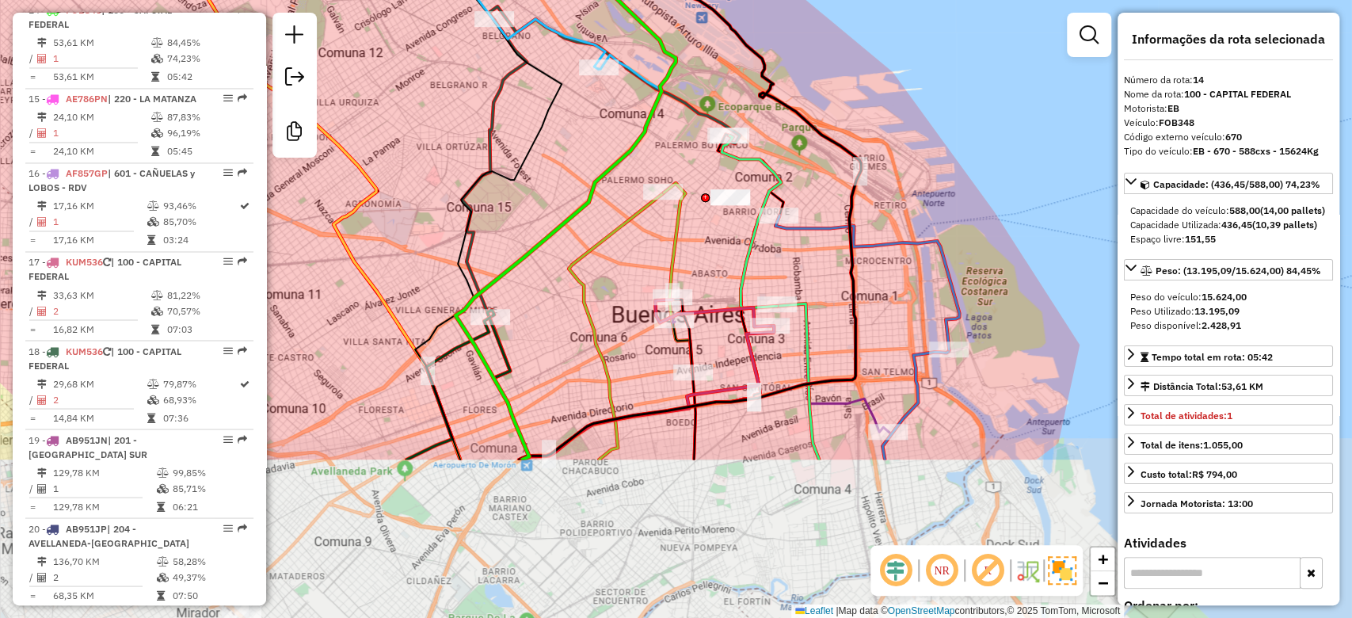
drag, startPoint x: 729, startPoint y: 350, endPoint x: 695, endPoint y: 139, distance: 213.4
click at [694, 138] on div "0000147084 - INC S.A. (2° HR) (11a12) - TRAVA Tipo de cliente: 23 - Trava (T) H…" at bounding box center [676, 309] width 1352 height 618
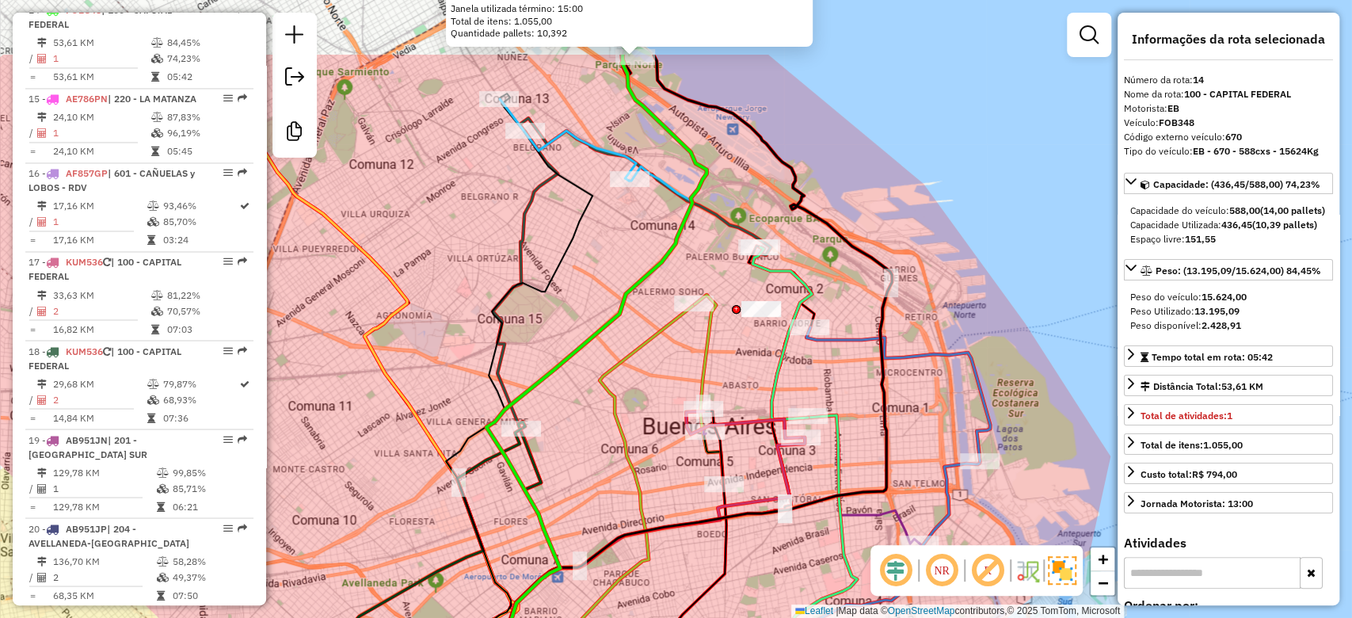
drag, startPoint x: 694, startPoint y: 263, endPoint x: 724, endPoint y: 379, distance: 120.3
click at [724, 379] on div "0000147084 - INC S.A. (2° HR) (11a12) - TRAVA Tipo de cliente: 23 - Trava (T) H…" at bounding box center [676, 309] width 1352 height 618
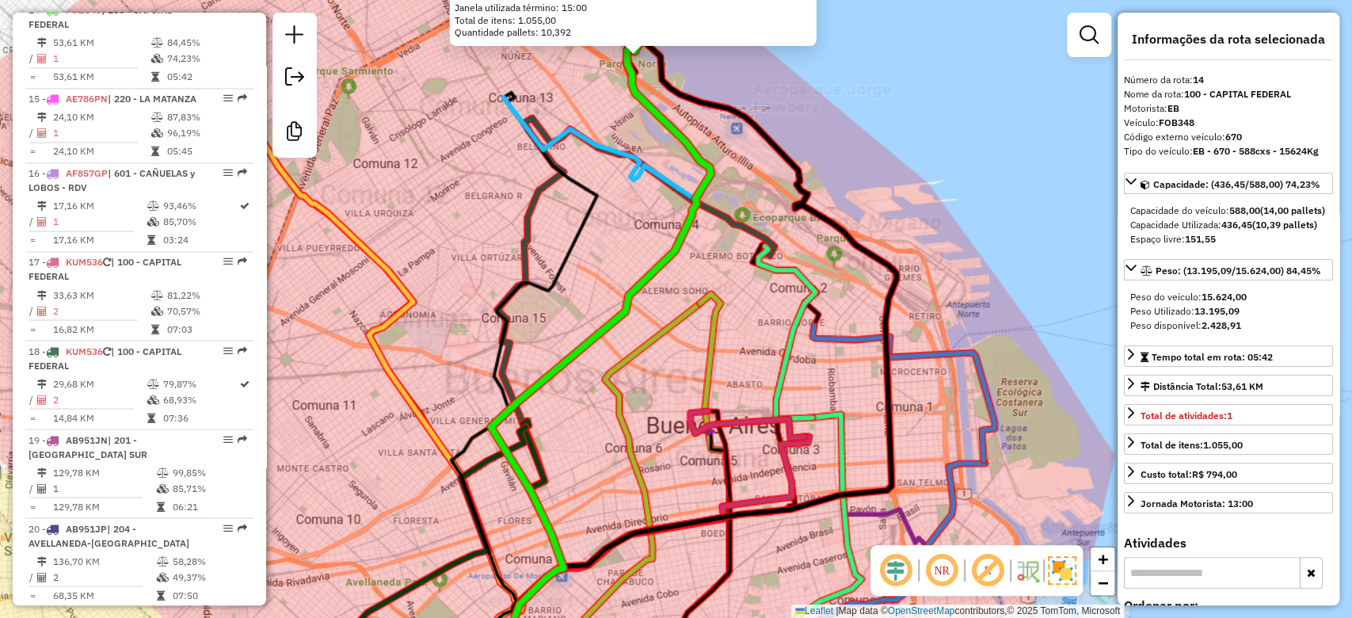
click at [694, 258] on div "0000147084 - INC S.A. (2° HR) (11a12) - TRAVA Tipo de cliente: 23 - Trava (T) H…" at bounding box center [676, 309] width 1352 height 618
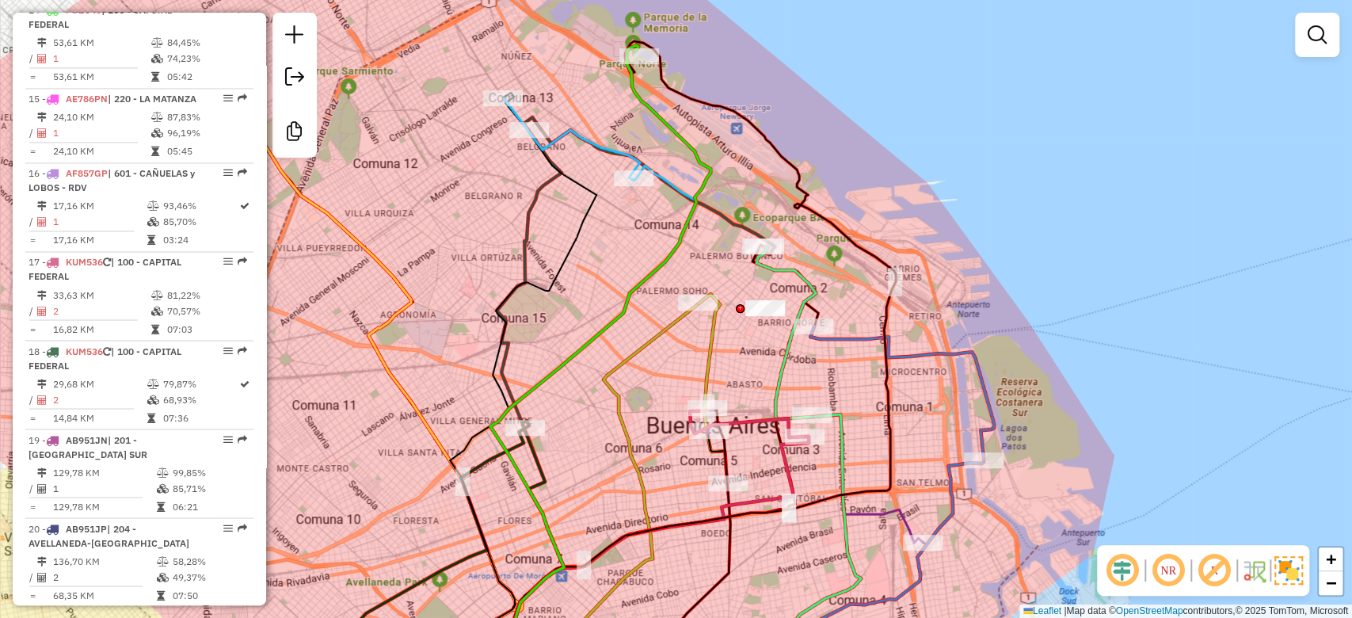
drag, startPoint x: 699, startPoint y: 271, endPoint x: 709, endPoint y: 271, distance: 10.3
click at [704, 306] on div "0000147084 - INC S.A. (2° HR) (11a12) - TRAVA Tipo de cliente: 23 - Trava (T) H…" at bounding box center [676, 309] width 1352 height 618
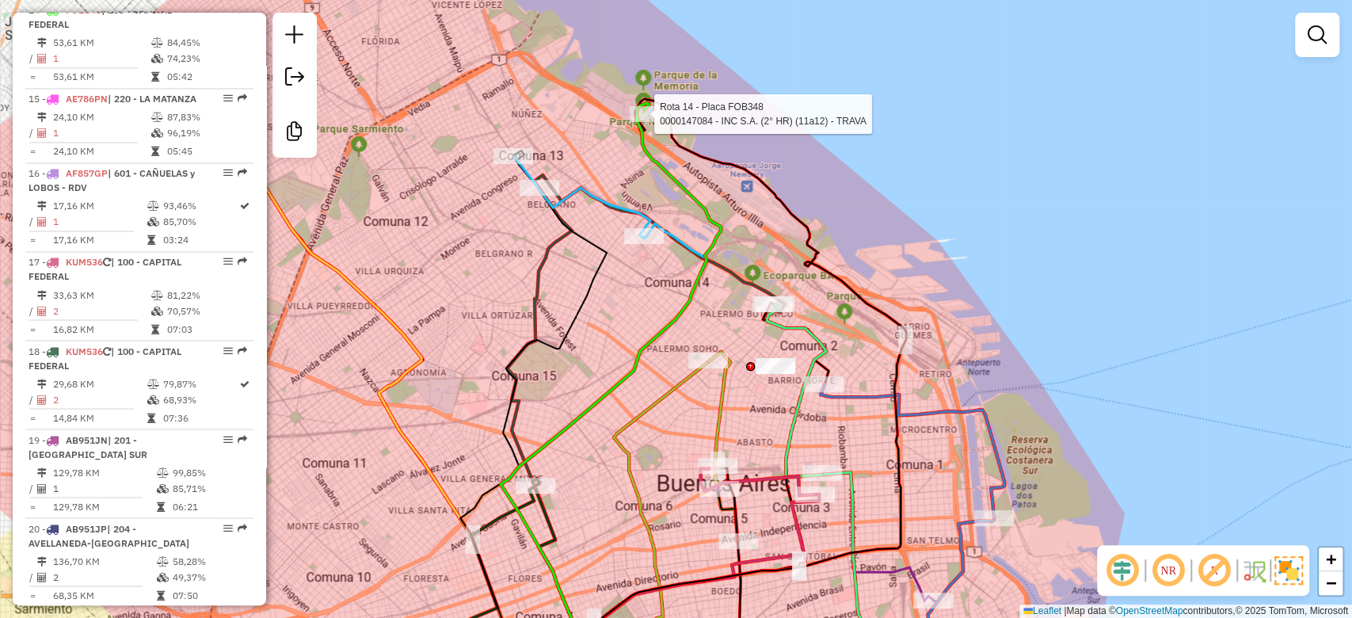
select select "**********"
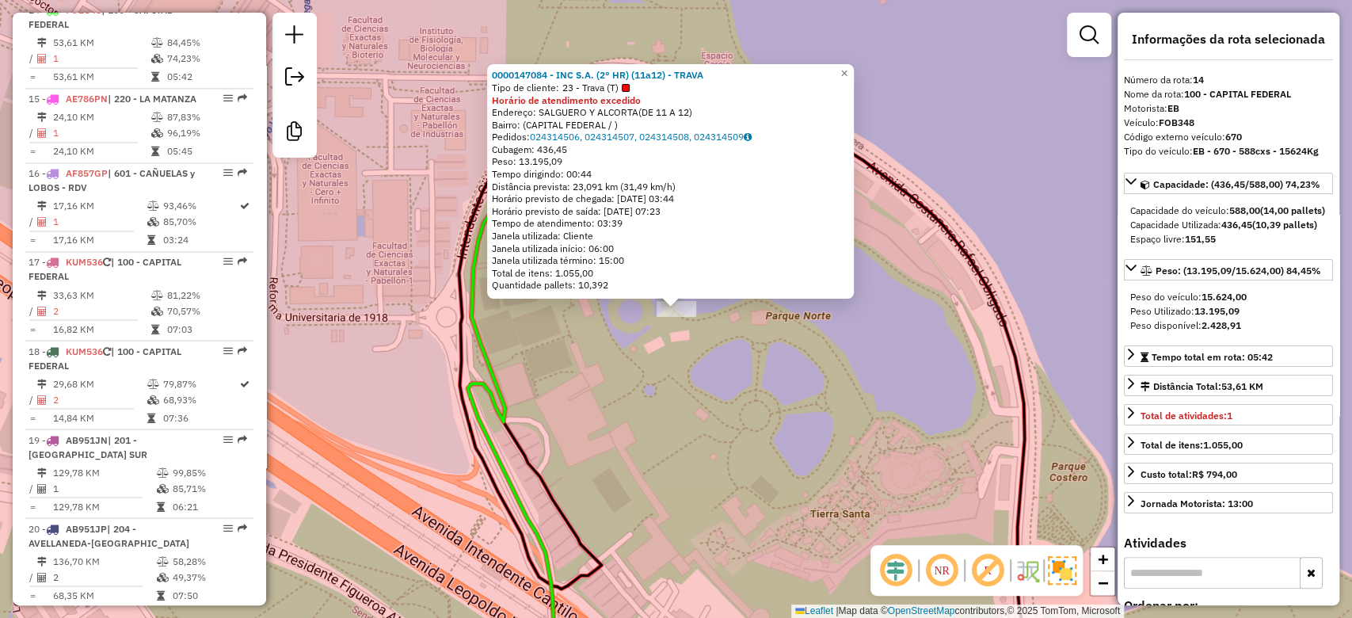
drag, startPoint x: 783, startPoint y: 338, endPoint x: 710, endPoint y: 204, distance: 152.8
click at [729, 227] on div "0000147084 - INC S.A. (2° HR) (11a12) - TRAVA Tipo de cliente: 23 - Trava (T) H…" at bounding box center [676, 309] width 1352 height 618
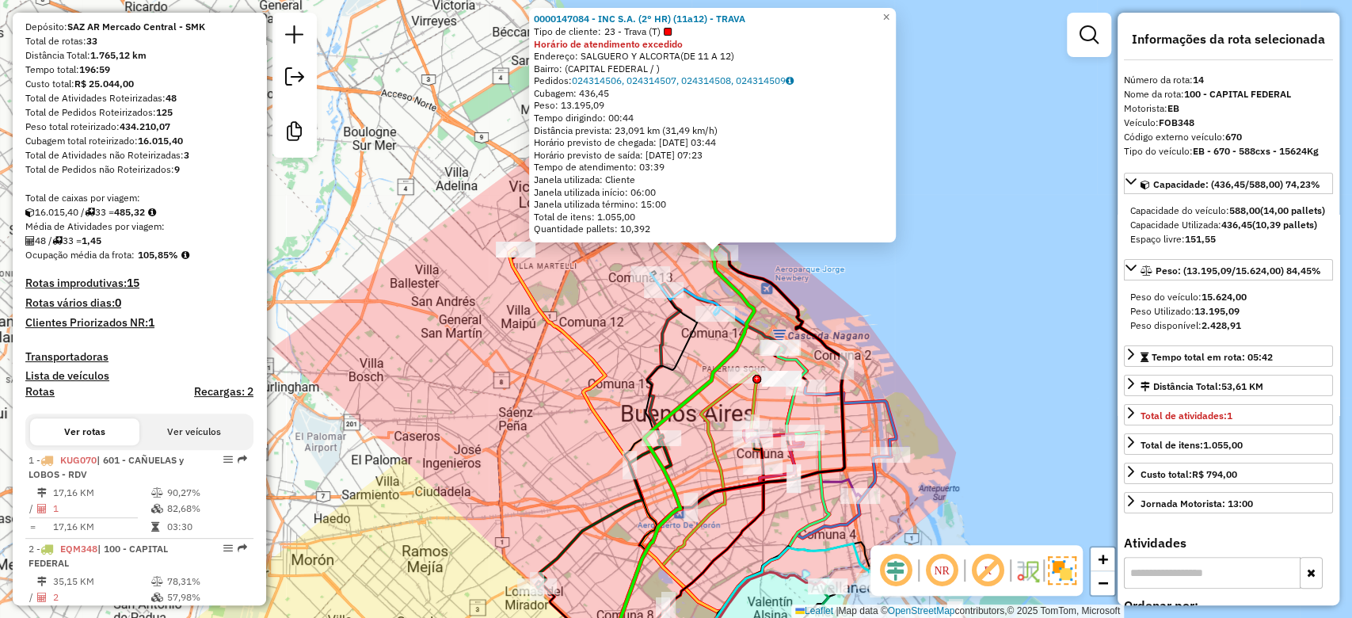
scroll to position [528, 0]
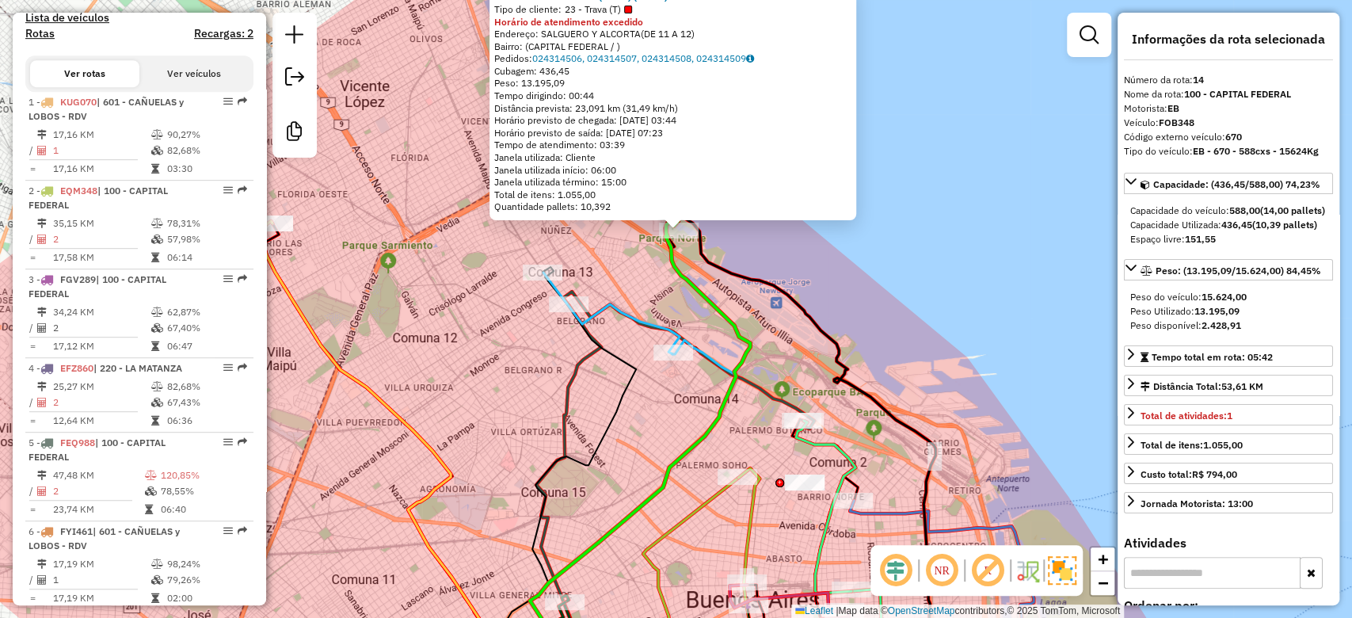
click at [691, 276] on icon at bounding box center [640, 449] width 220 height 460
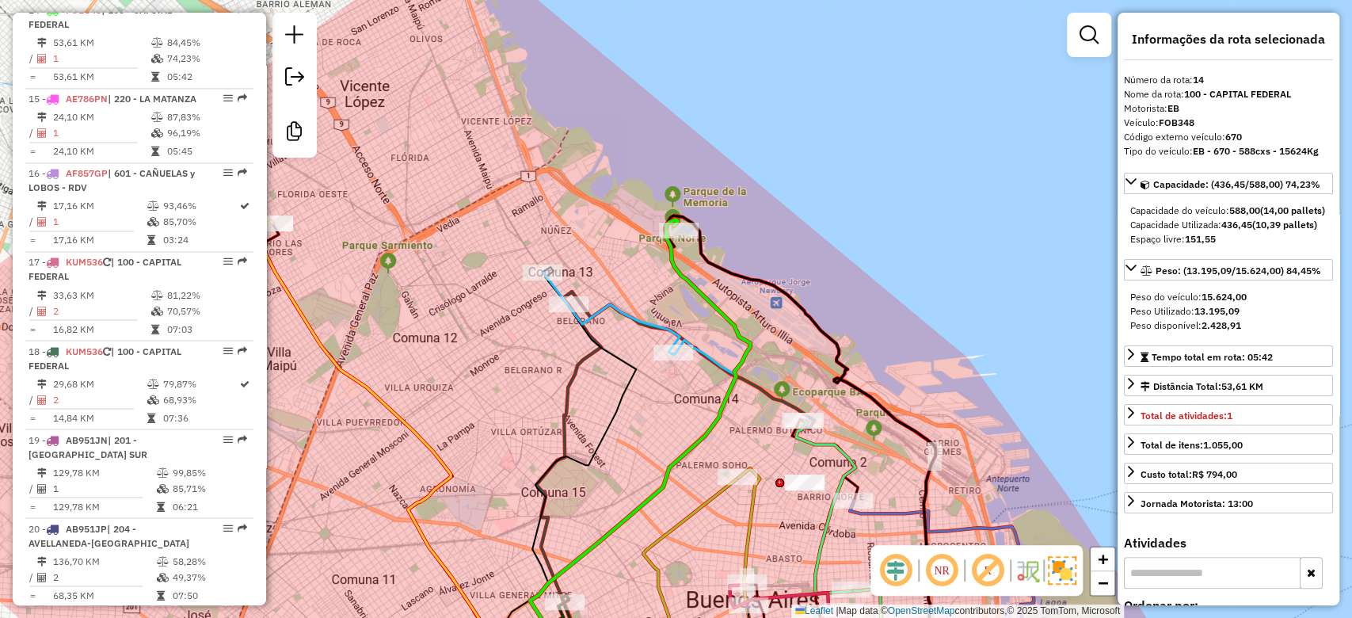
scroll to position [1758, 0]
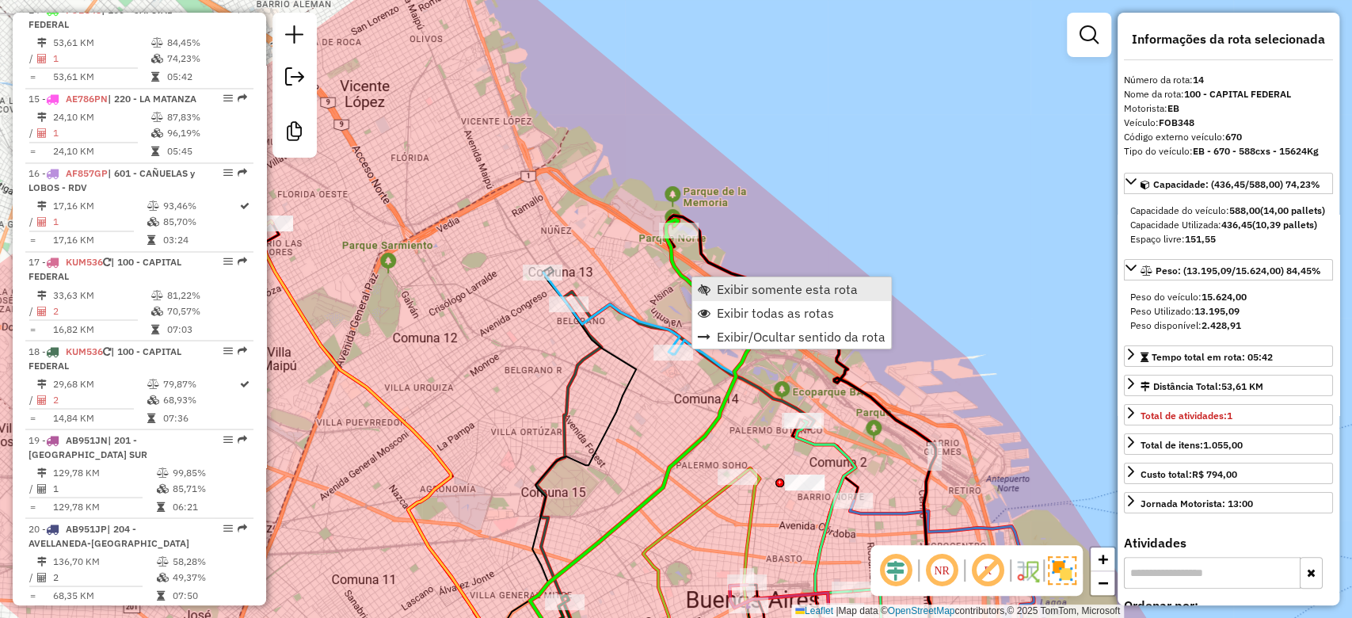
click at [754, 290] on span "Exibir somente esta rota" at bounding box center [787, 289] width 141 height 13
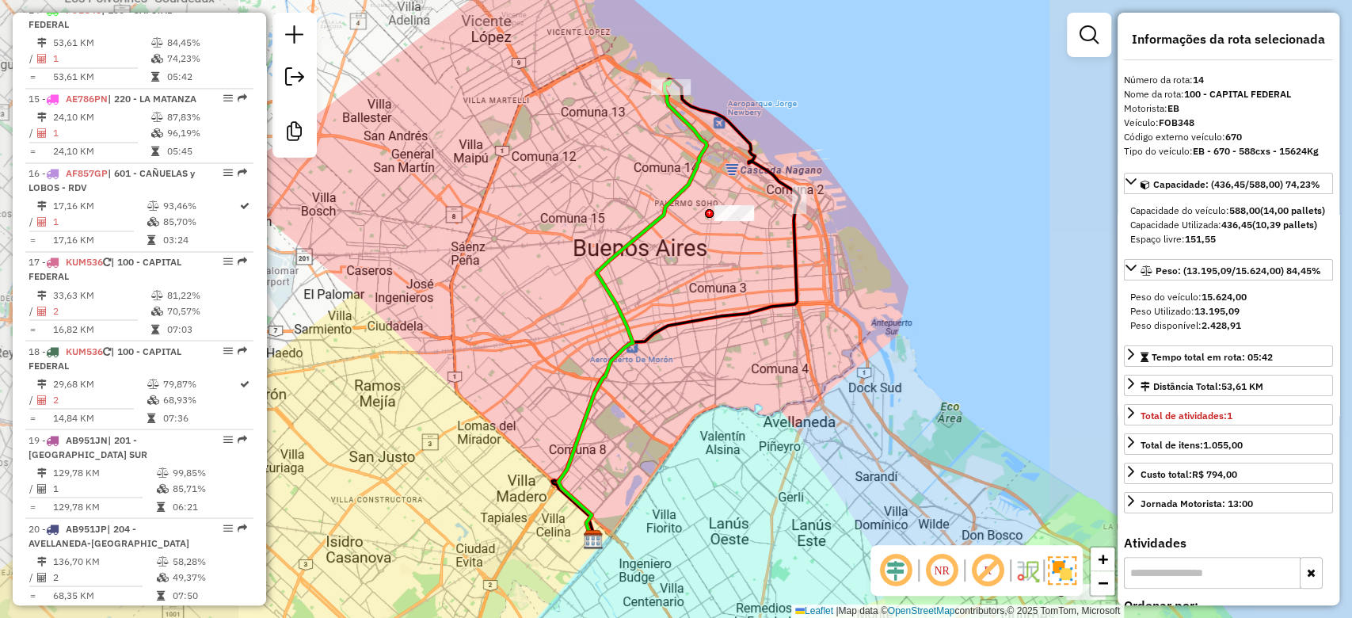
drag, startPoint x: 845, startPoint y: 276, endPoint x: 851, endPoint y: 285, distance: 11.4
click at [851, 285] on div "Janela de atendimento Grade de atendimento Capacidade Transportadoras Veículos …" at bounding box center [676, 309] width 1352 height 618
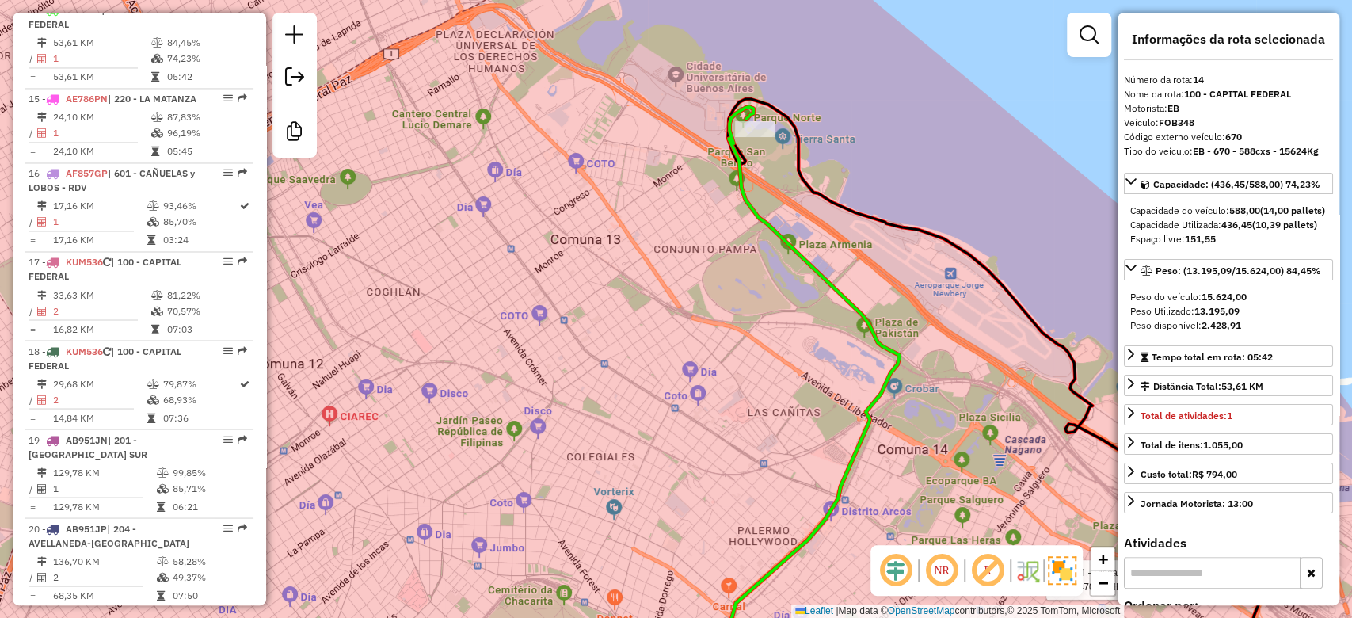
drag, startPoint x: 765, startPoint y: 289, endPoint x: 705, endPoint y: 299, distance: 61.1
click at [705, 299] on div "Rota 14 - Placa FOB348 0000147084 - INC S.A. (2° HR) (11a12) - TRAVA Janela de …" at bounding box center [676, 309] width 1352 height 618
click at [815, 352] on div "Rota 14 - Placa FOB348 0000147084 - INC S.A. (2° HR) (11a12) - TRAVA Janela de …" at bounding box center [676, 309] width 1352 height 618
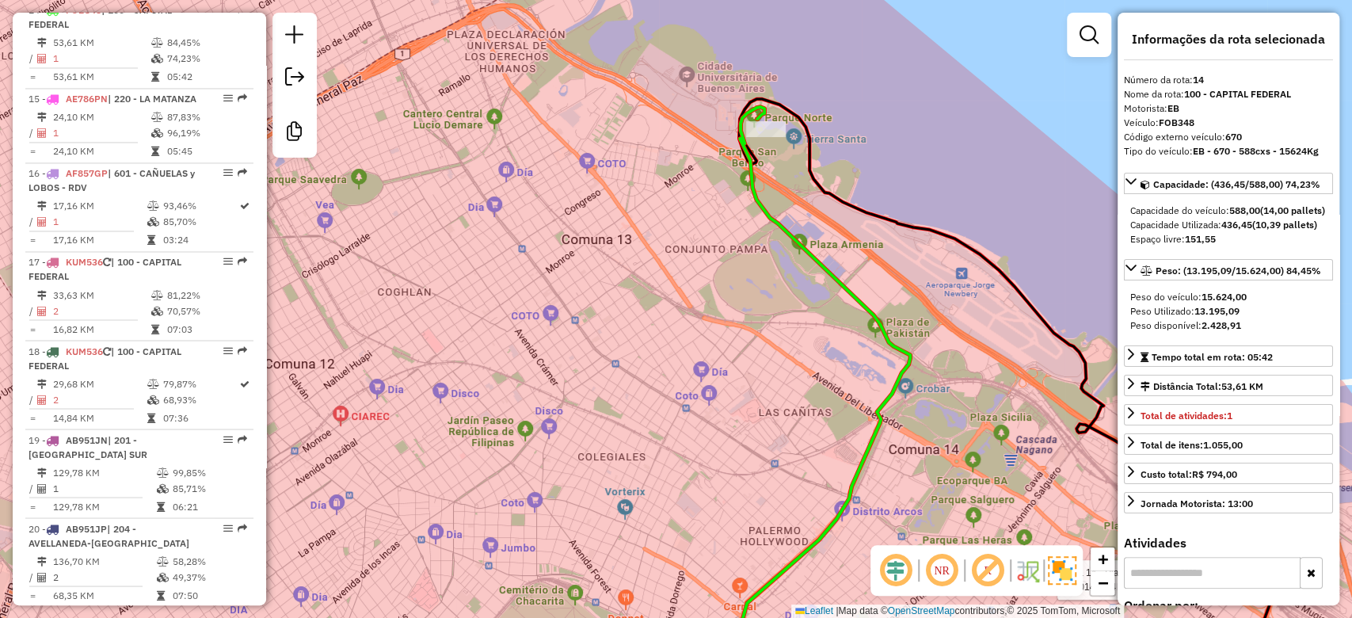
click at [792, 368] on div "Rota 14 - Placa FOB348 0000147084 - INC S.A. (2° HR) (11a12) - TRAVA Janela de …" at bounding box center [676, 309] width 1352 height 618
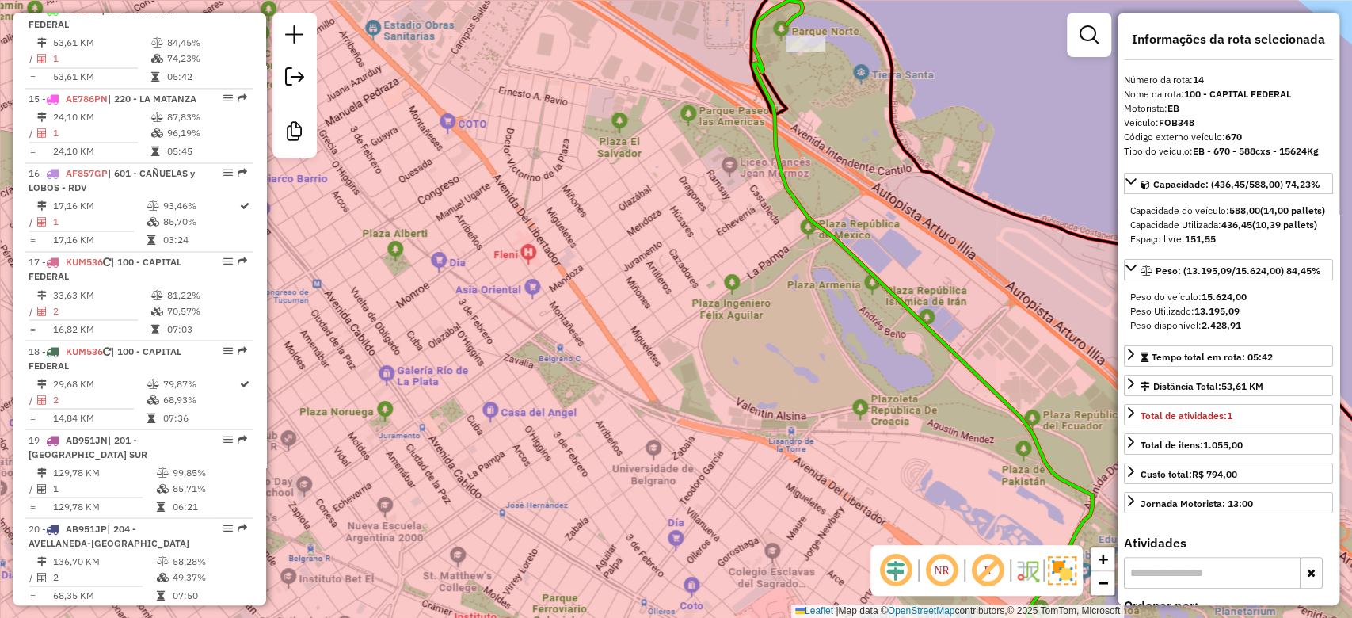
drag, startPoint x: 772, startPoint y: 342, endPoint x: 725, endPoint y: 358, distance: 50.1
click at [725, 358] on div "Rota 14 - Placa FOB348 0000147084 - INC S.A. (2° HR) (11a12) - TRAVA Janela de …" at bounding box center [676, 309] width 1352 height 618
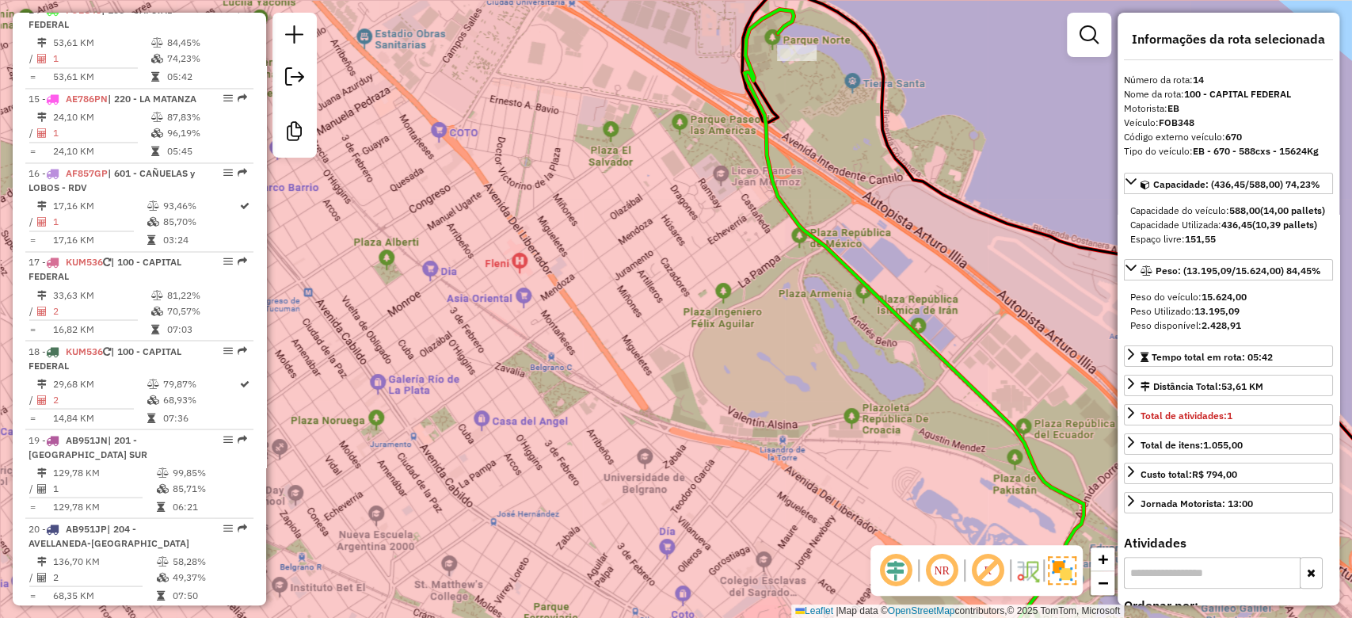
drag, startPoint x: 718, startPoint y: 360, endPoint x: 697, endPoint y: 356, distance: 21.7
click at [697, 356] on div "Rota 14 - Placa FOB348 0000147084 - INC S.A. (2° HR) (11a12) - TRAVA Janela de …" at bounding box center [676, 309] width 1352 height 618
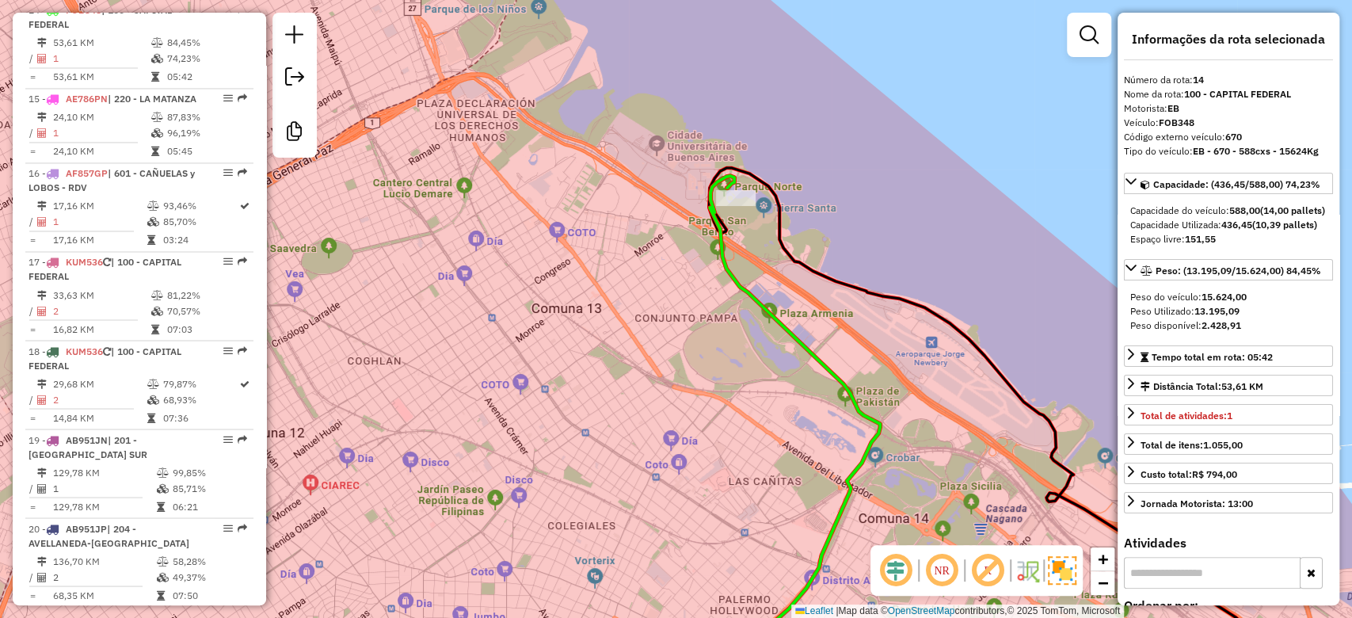
click at [737, 181] on icon at bounding box center [795, 428] width 170 height 504
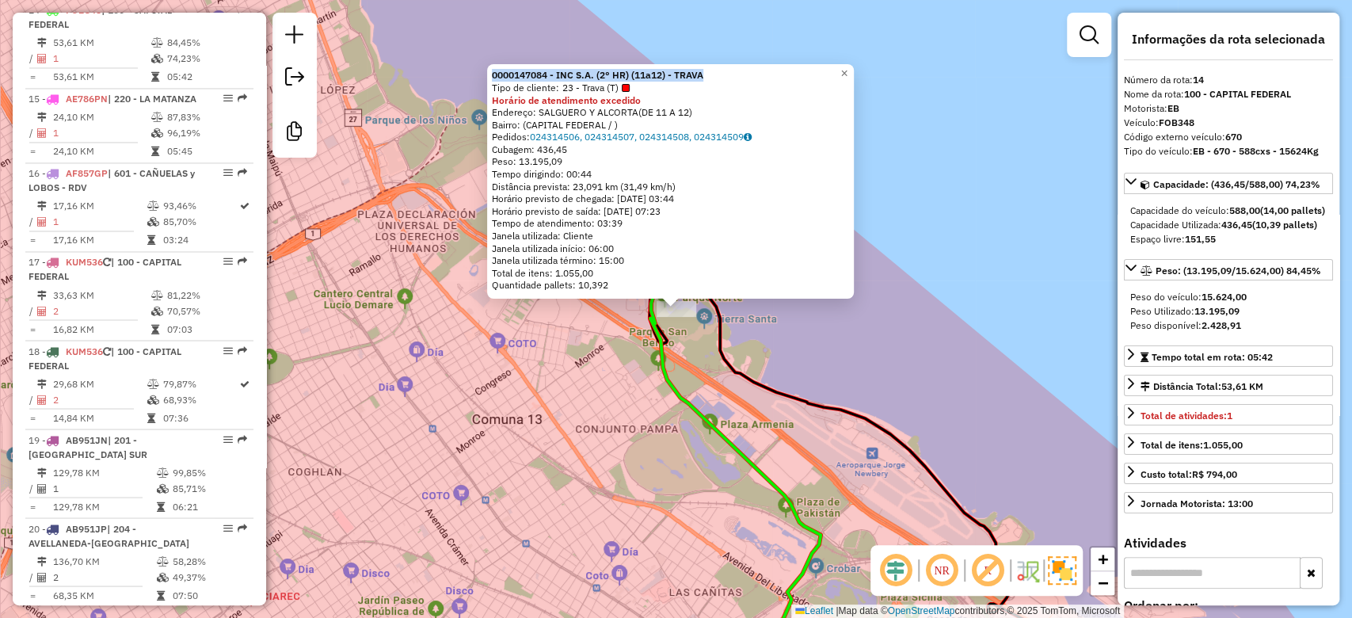
drag, startPoint x: 729, startPoint y: 76, endPoint x: 493, endPoint y: 73, distance: 236.1
click at [493, 73] on div "0000147084 - INC S.A. (2° HR) (11a12) - TRAVA Tipo de cliente: 23 - Trava (T) H…" at bounding box center [670, 181] width 367 height 234
copy strong "0000147084 - INC S.A. (2° HR) (11a12) - TRAVA"
